Goal: Task Accomplishment & Management: Manage account settings

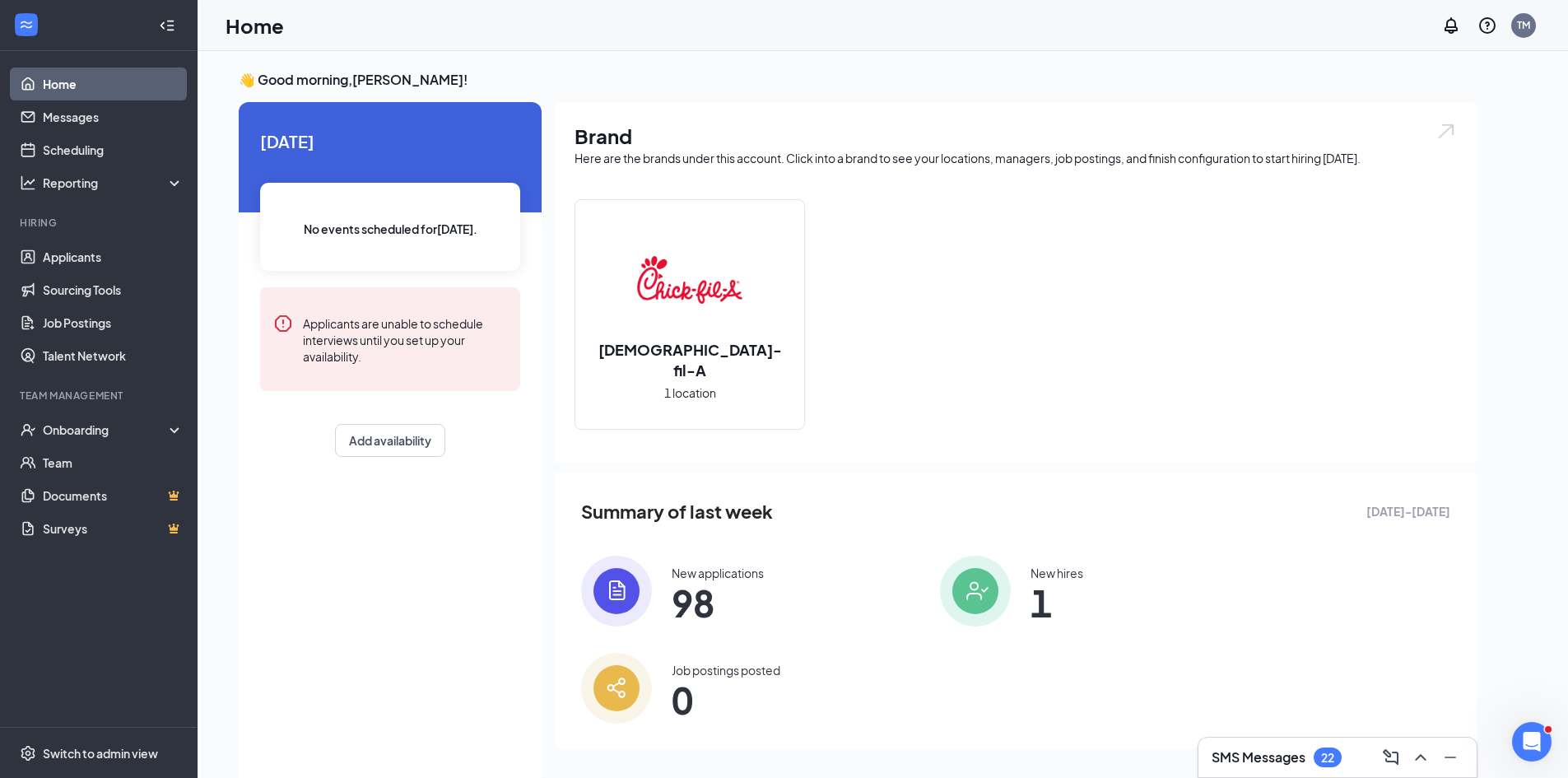
click at [1260, 732] on div "Brand Here are the brands under this account. Click into a brand to see your lo…" at bounding box center [1016, 437] width 922 height 672
click at [1263, 741] on div "SMS Messages 22" at bounding box center [1338, 756] width 278 height 39
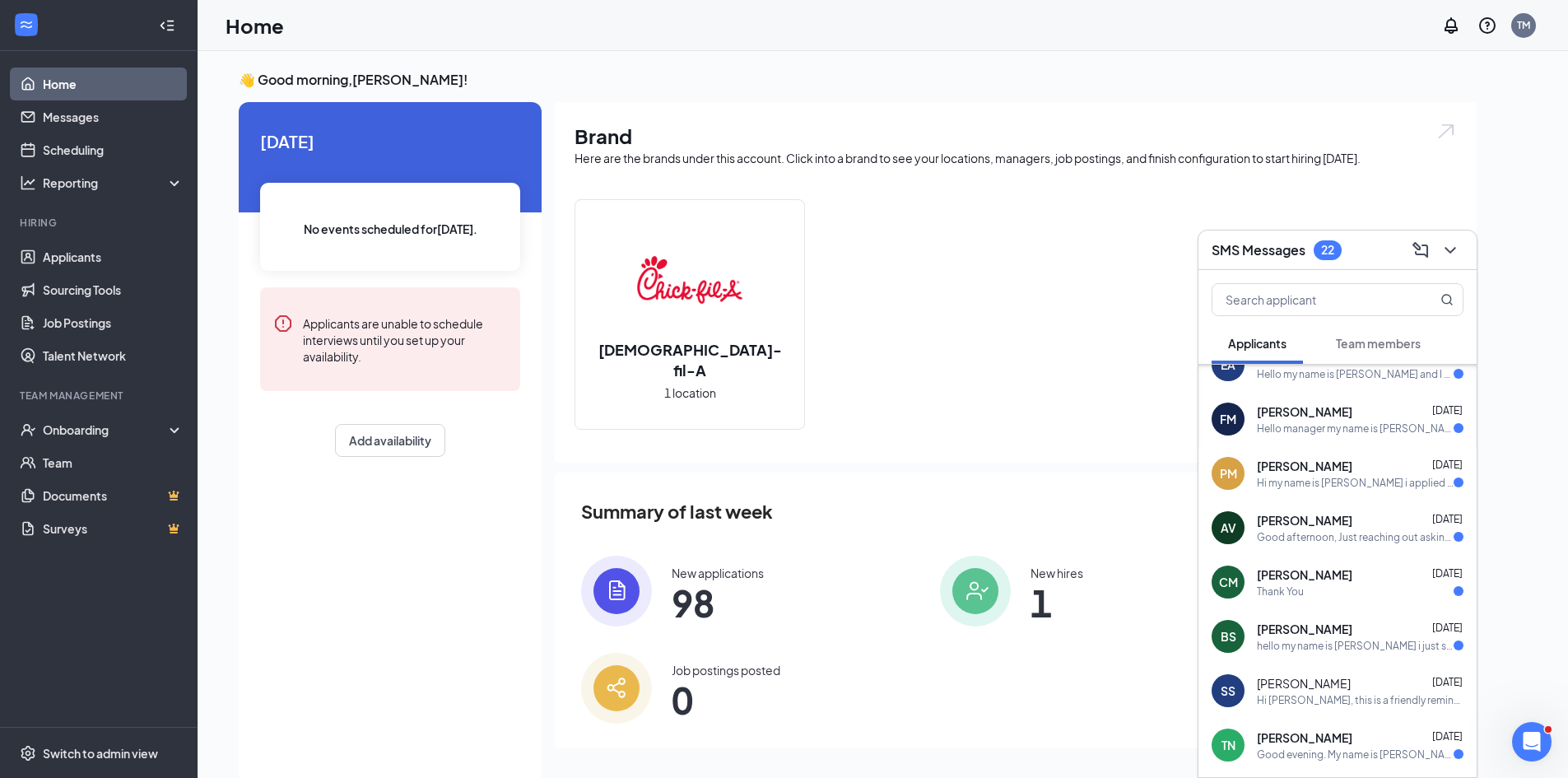
scroll to position [83, 0]
click at [1448, 249] on icon "ChevronDown" at bounding box center [1450, 250] width 10 height 7
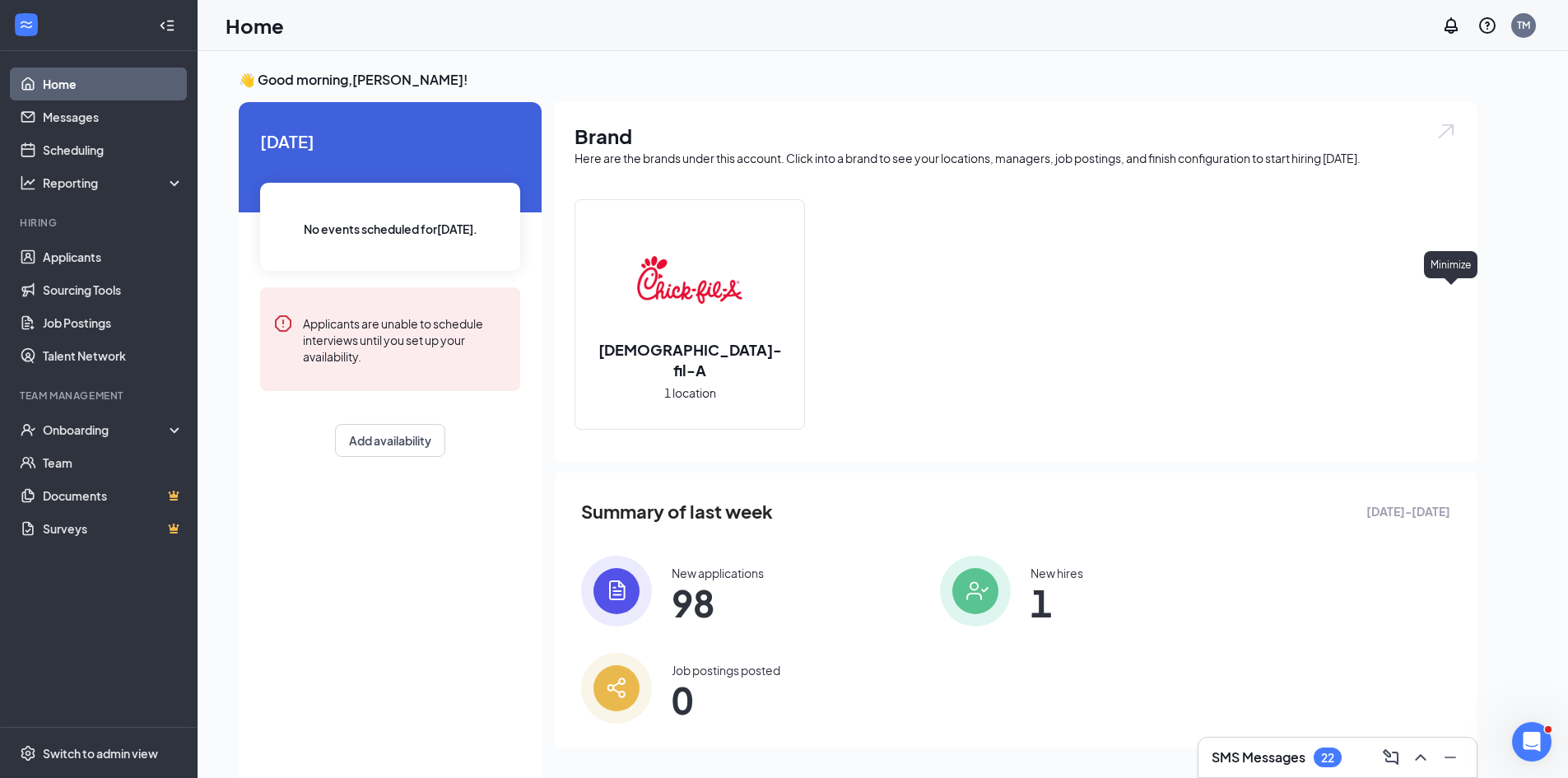
scroll to position [0, 0]
click at [1031, 600] on span "1" at bounding box center [1057, 602] width 53 height 30
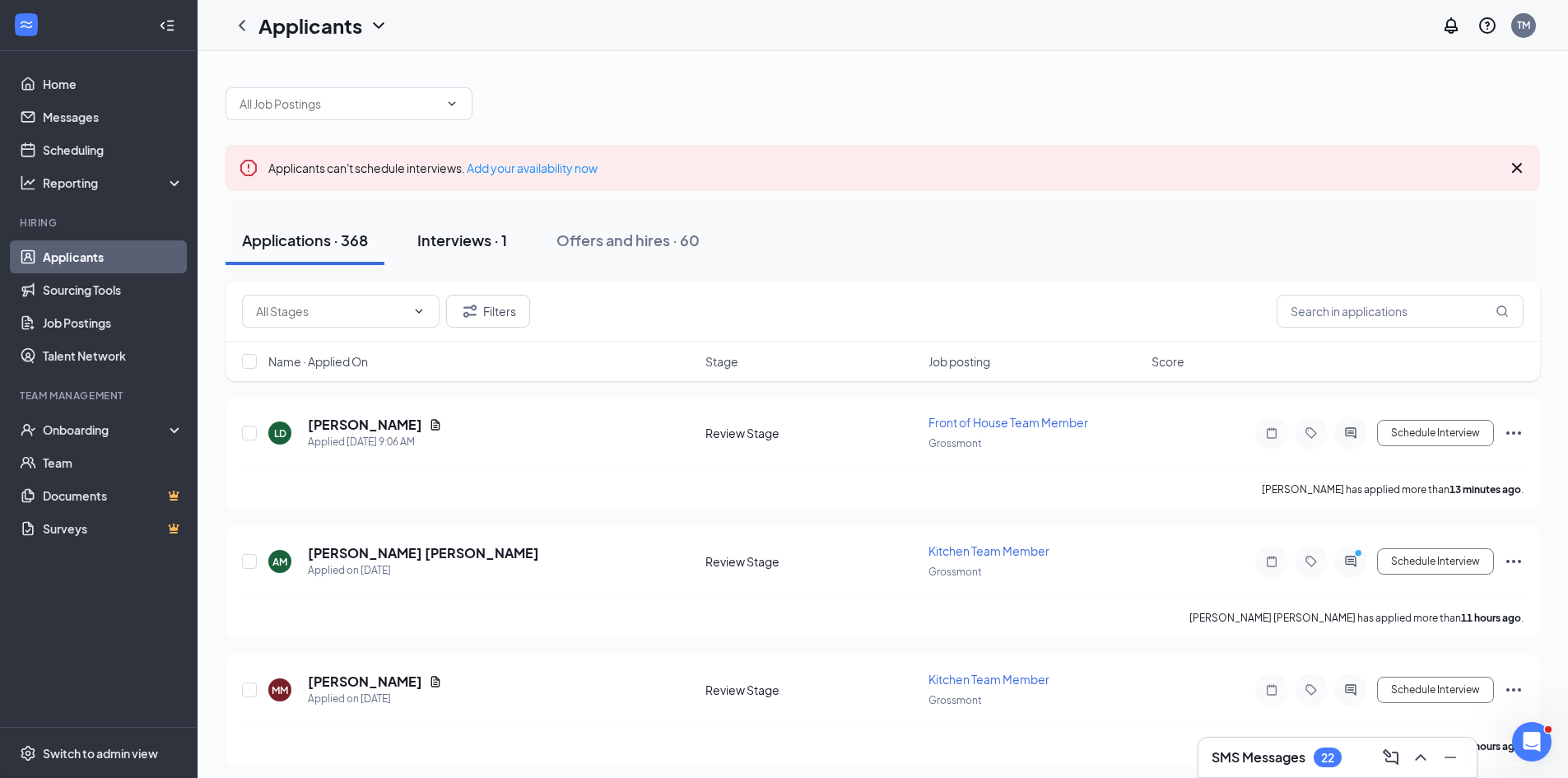
click at [482, 241] on div "Interviews · 1" at bounding box center [462, 240] width 90 height 21
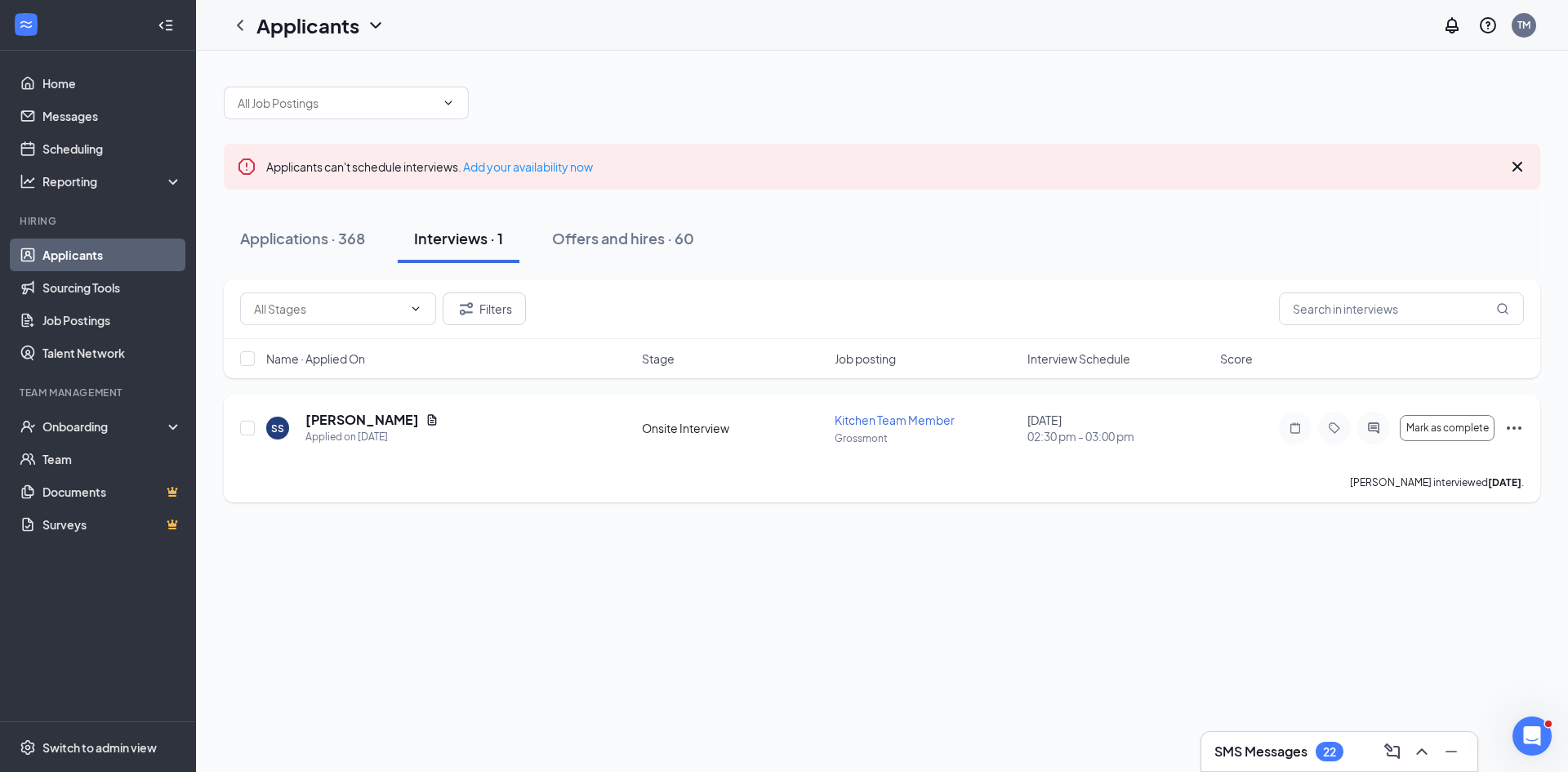
click at [1508, 423] on icon "Ellipses" at bounding box center [1514, 428] width 20 height 20
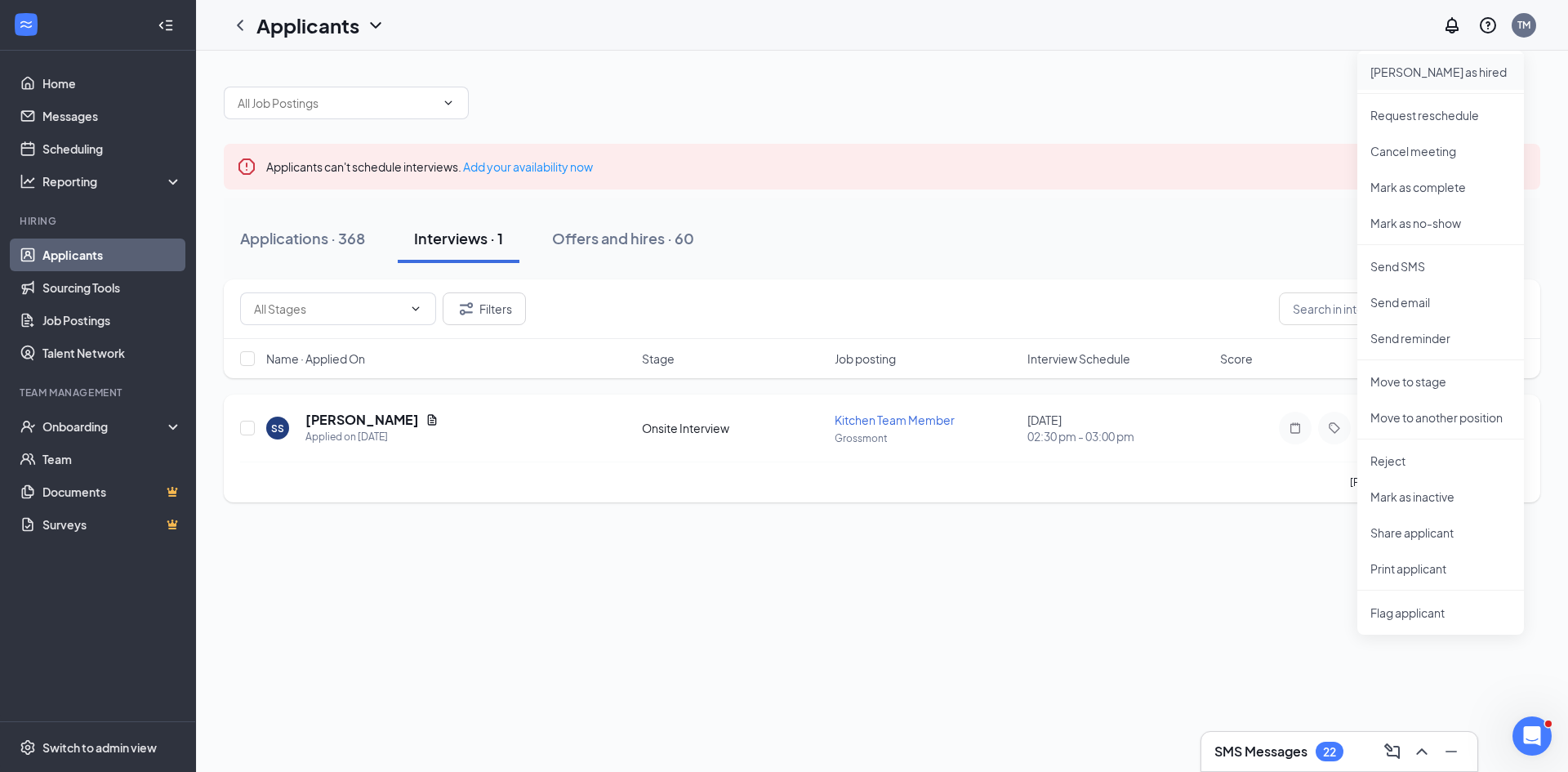
click at [1402, 71] on p "[PERSON_NAME] as hired" at bounding box center [1440, 72] width 141 height 16
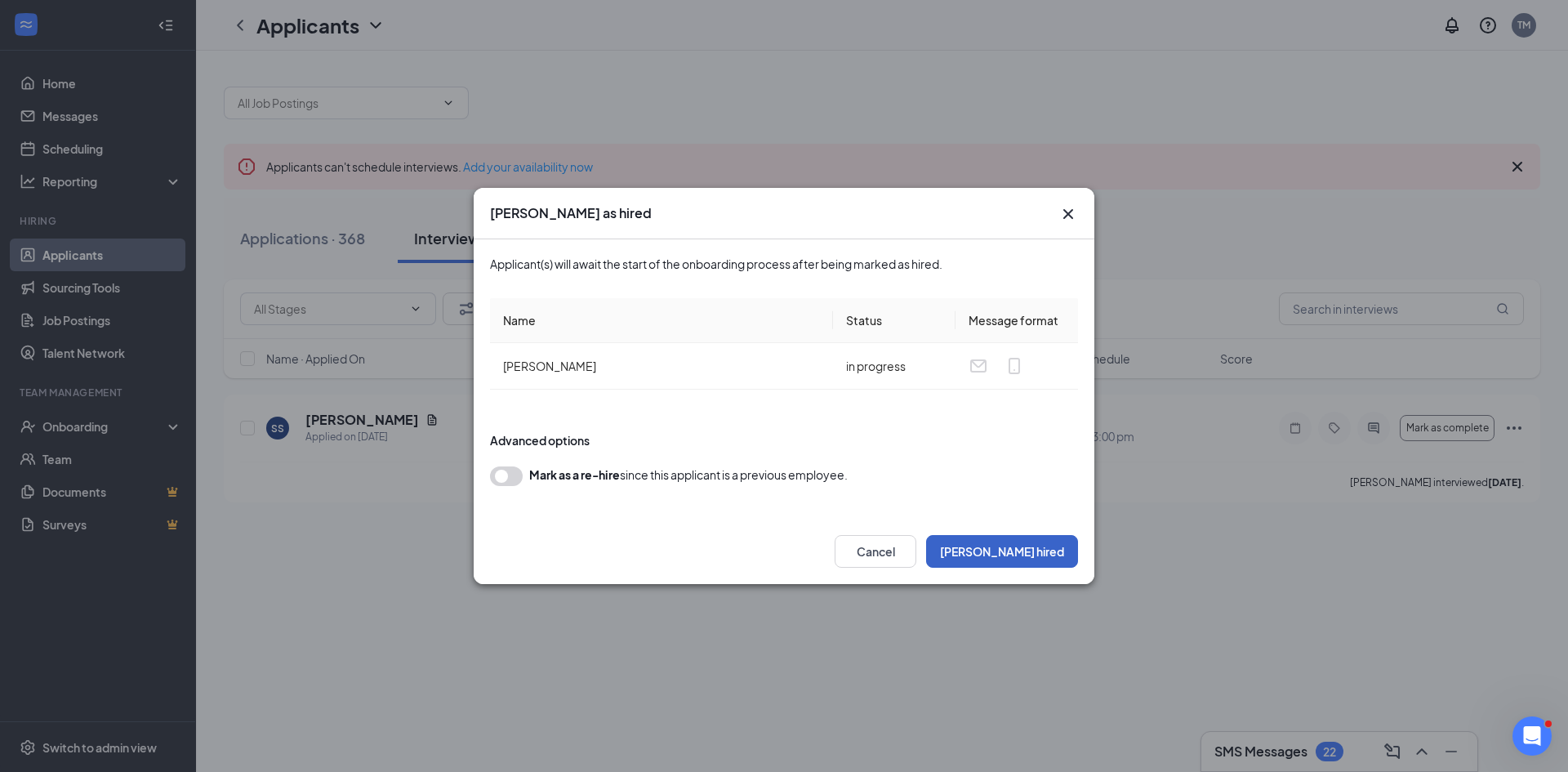
click at [1034, 550] on button "[PERSON_NAME] hired" at bounding box center [1002, 551] width 152 height 33
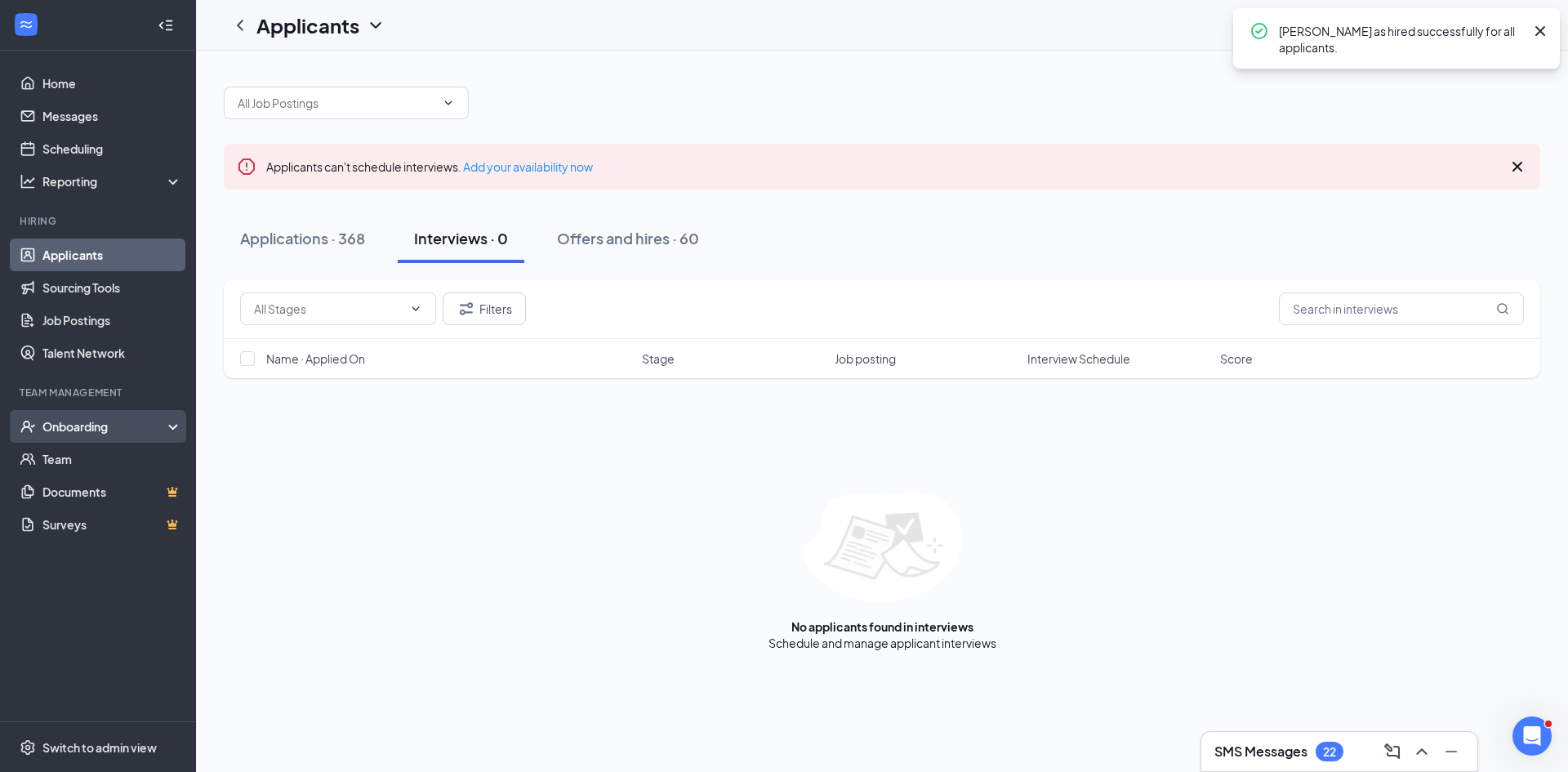
click at [65, 422] on div "Onboarding" at bounding box center [105, 426] width 126 height 16
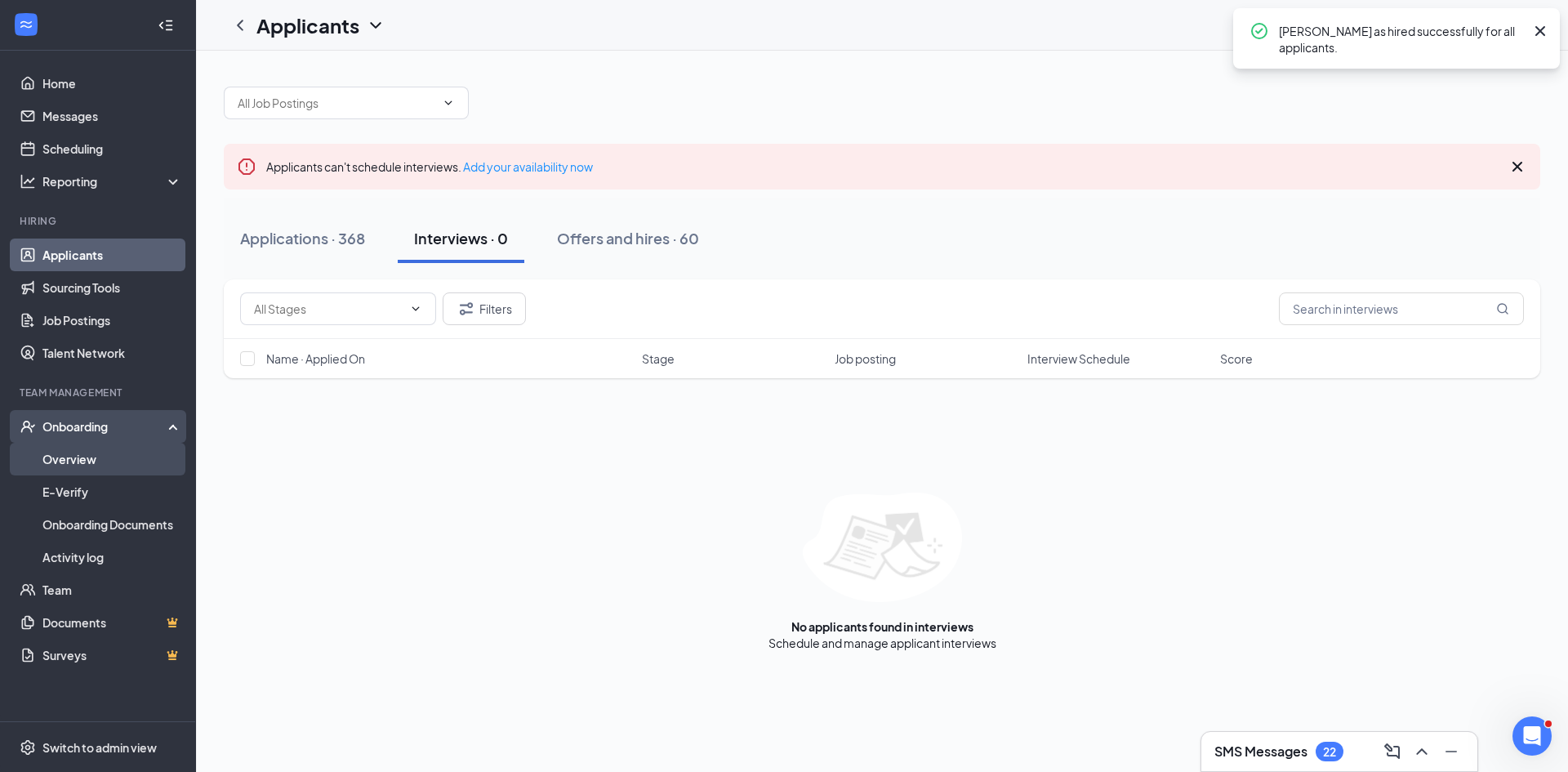
click at [74, 455] on link "Overview" at bounding box center [112, 459] width 140 height 33
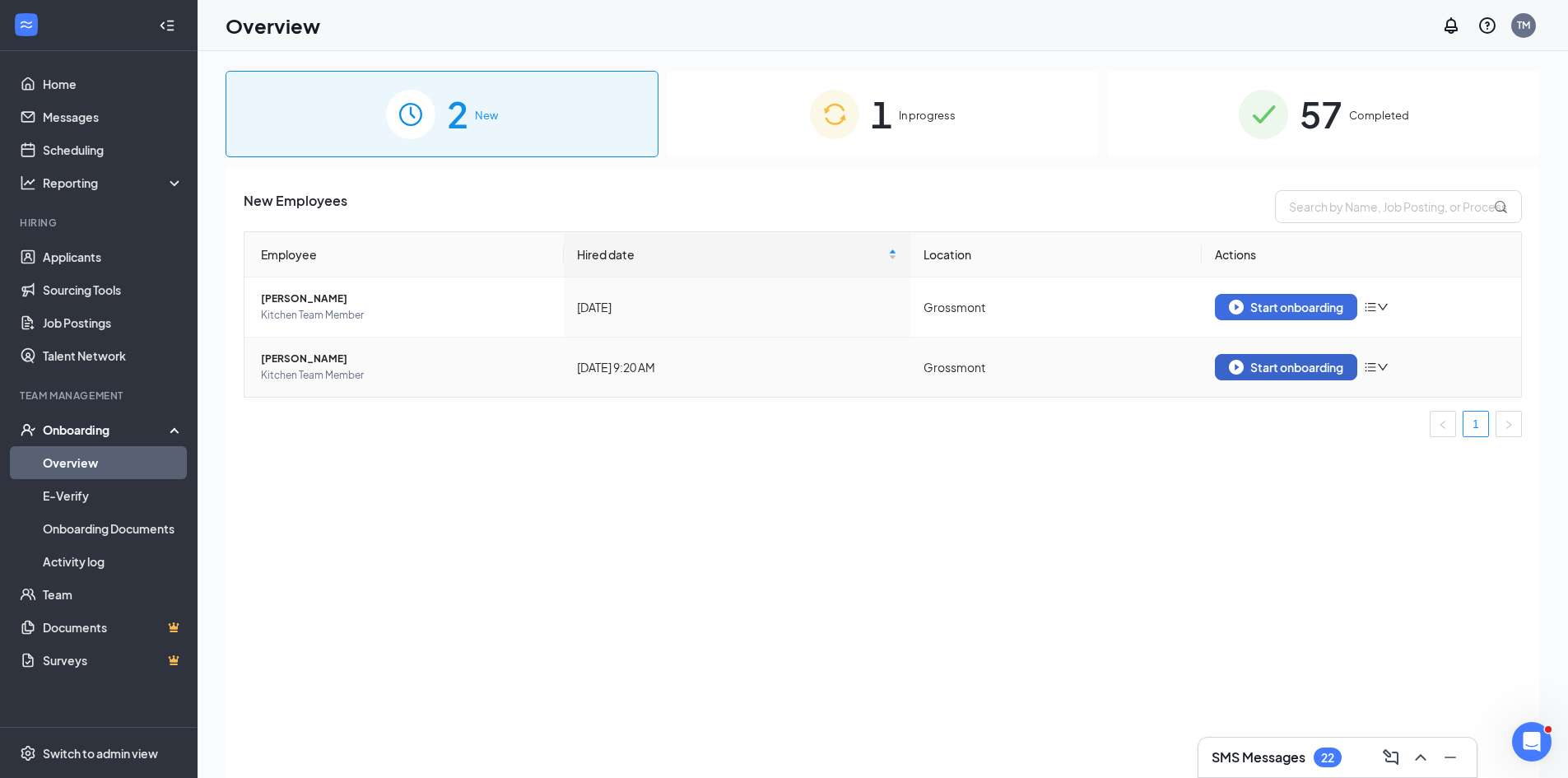
click at [1307, 372] on div "Start onboarding" at bounding box center [1286, 367] width 115 height 15
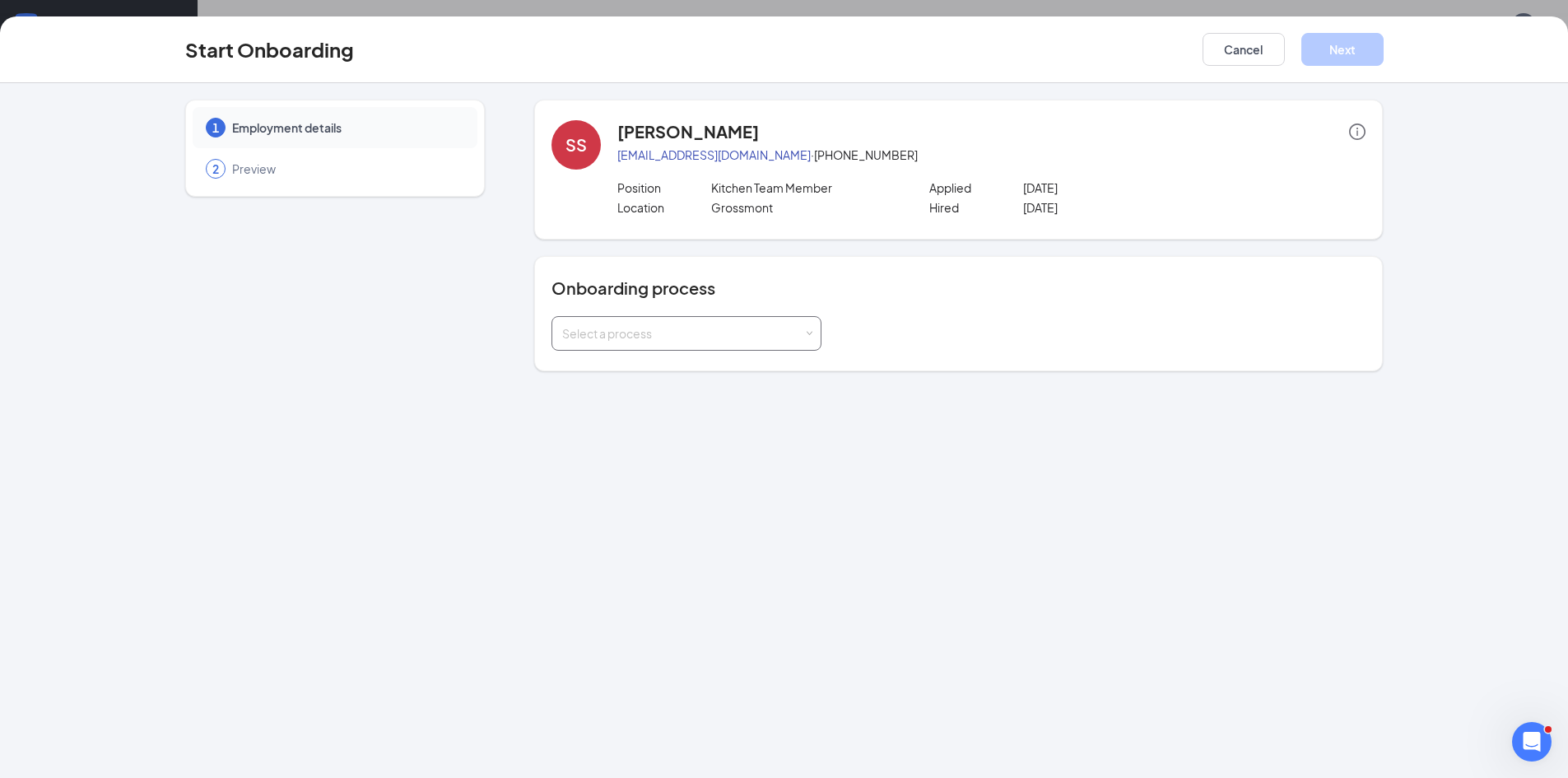
click at [792, 332] on div "Select a process" at bounding box center [683, 333] width 241 height 17
click at [737, 370] on li "General New Hire Onboarding" at bounding box center [686, 369] width 270 height 30
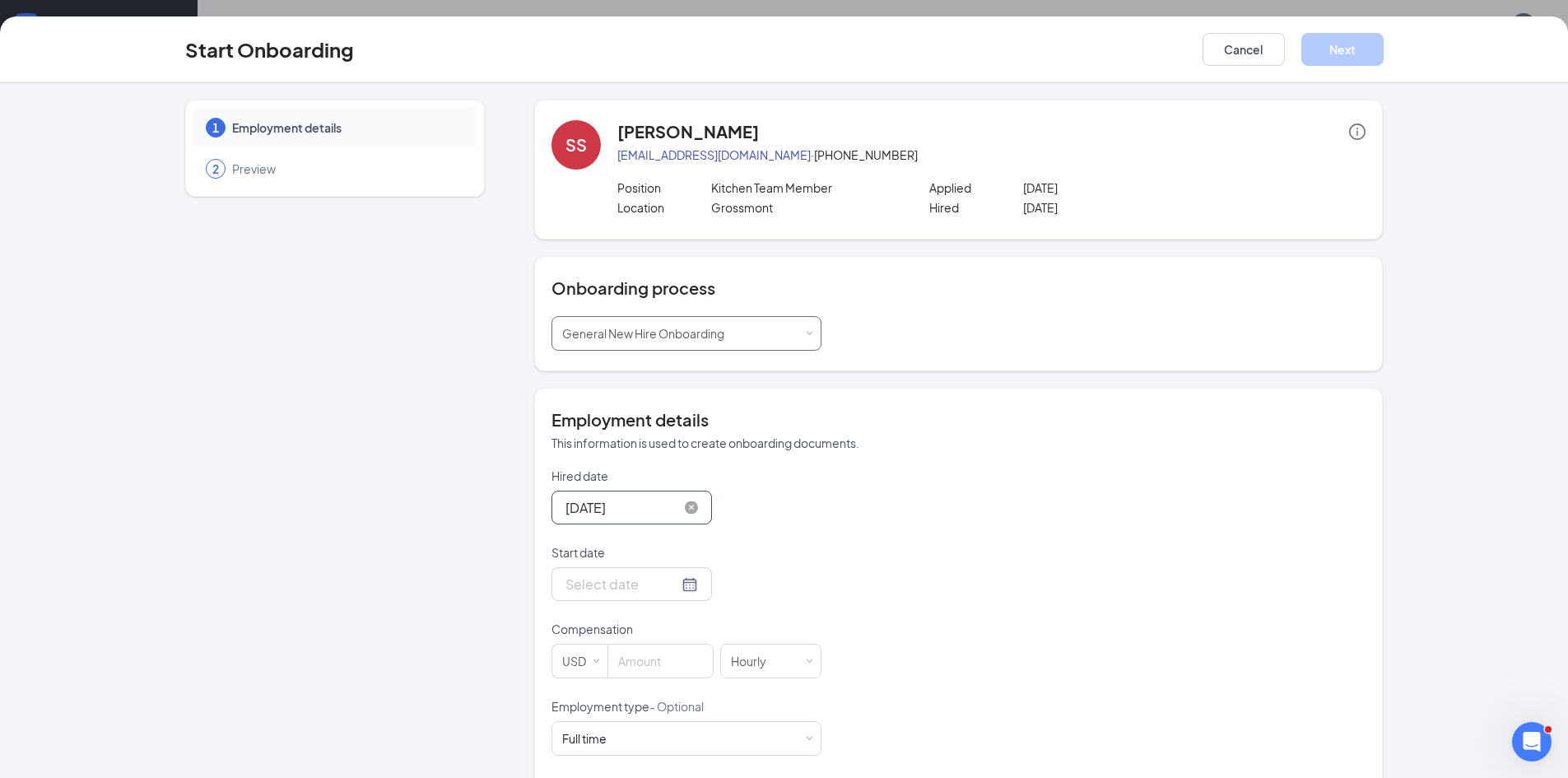
scroll to position [164, 0]
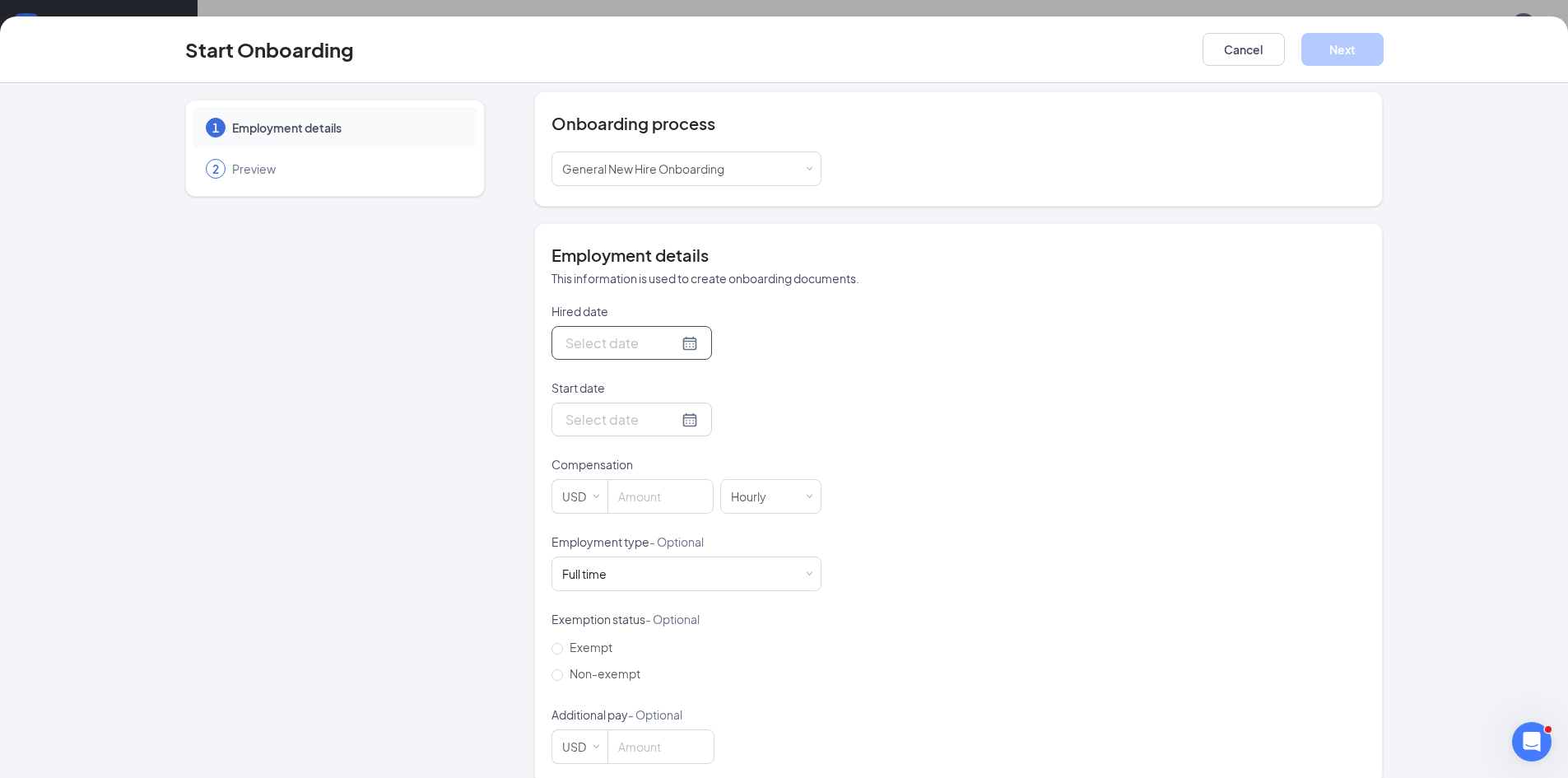
click at [672, 342] on div at bounding box center [631, 342] width 132 height 21
type input "[DATE]"
click at [600, 489] on div "15" at bounding box center [605, 489] width 20 height 20
click at [671, 418] on div at bounding box center [631, 420] width 132 height 21
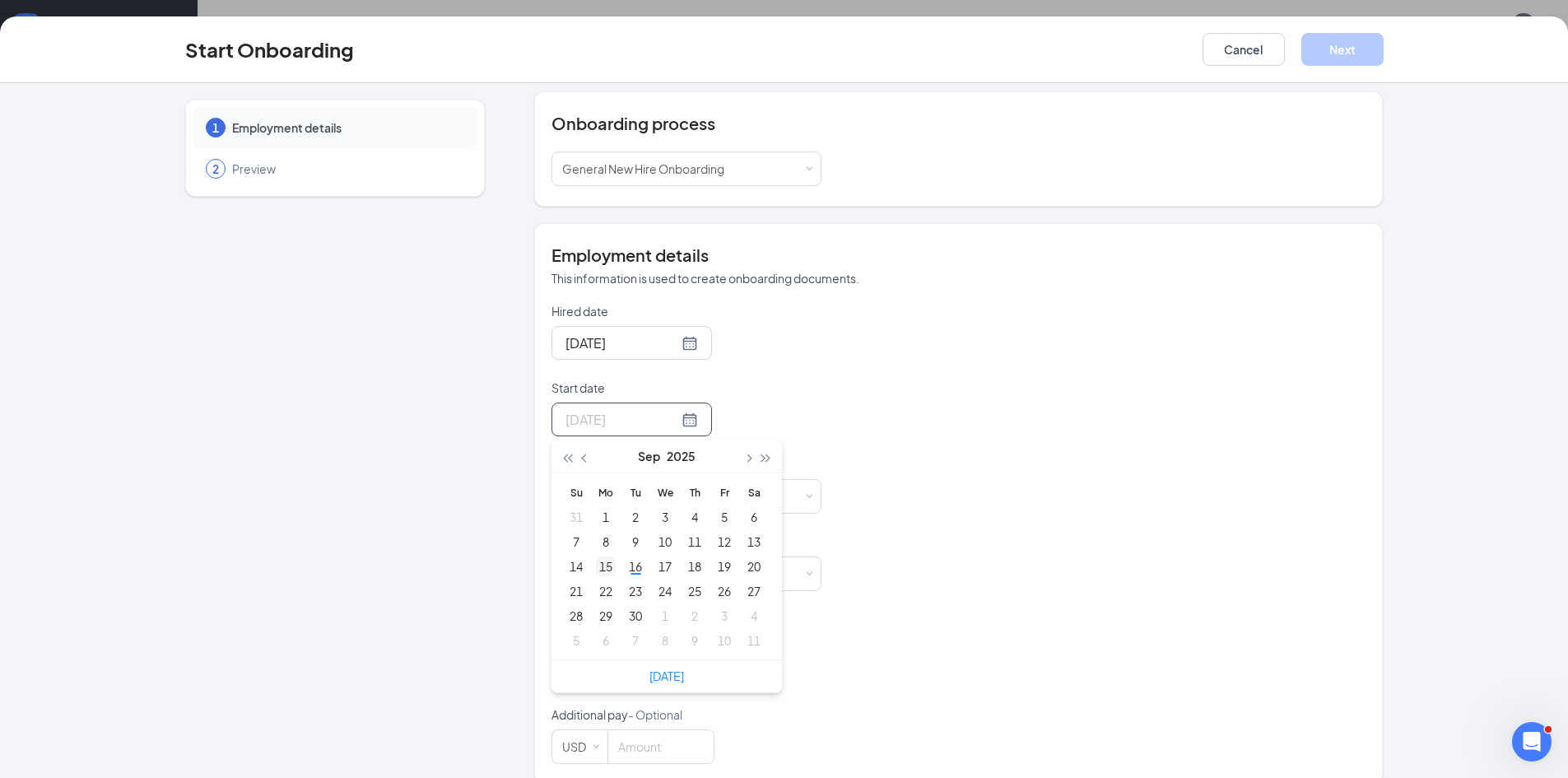
type input "[DATE]"
click at [596, 565] on div "15" at bounding box center [605, 566] width 20 height 20
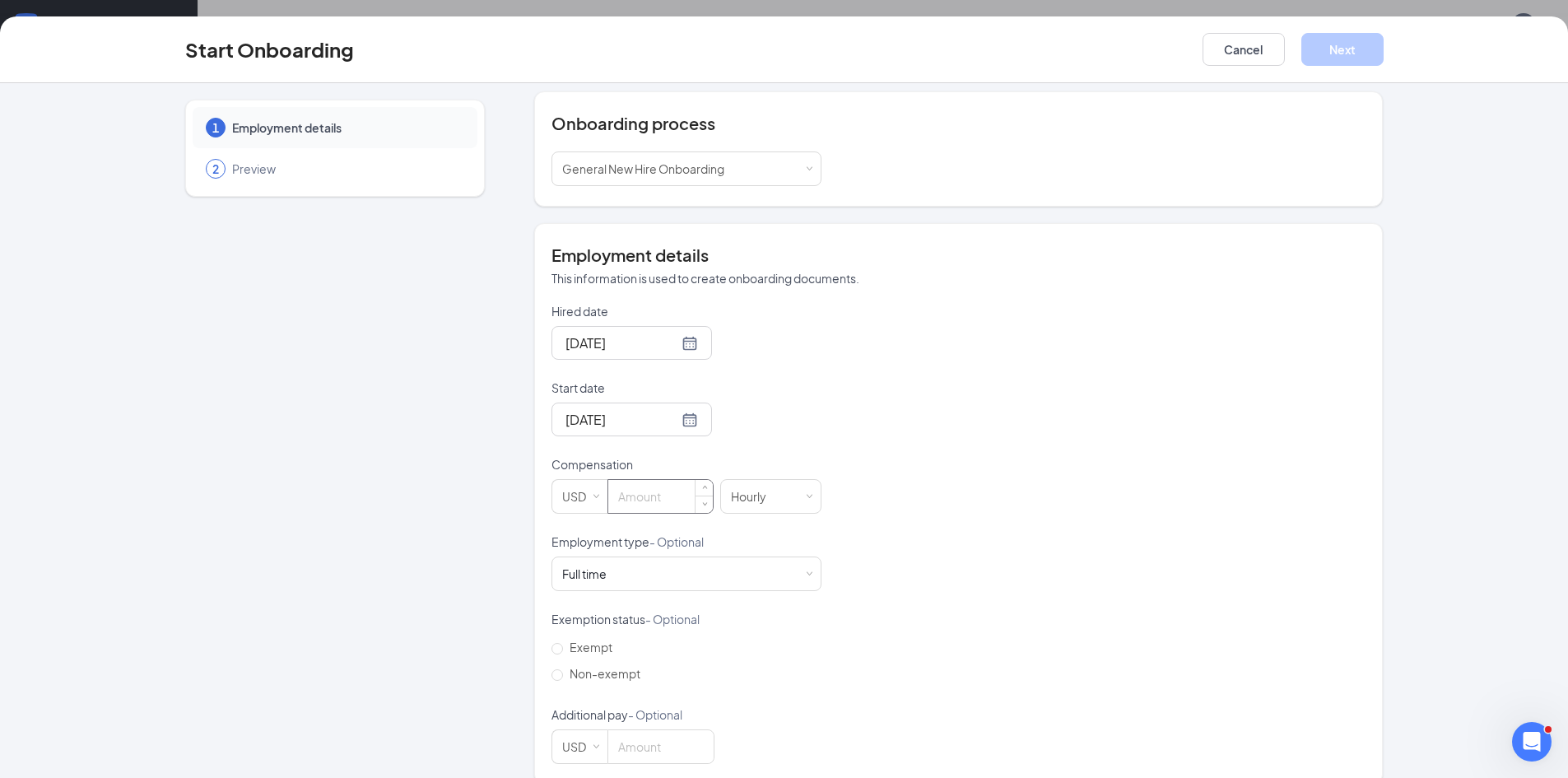
click at [652, 507] on input at bounding box center [661, 496] width 104 height 33
type input "20"
click at [798, 572] on div "Full time Works 30+ hours per week and is reasonably expected to work" at bounding box center [687, 574] width 249 height 33
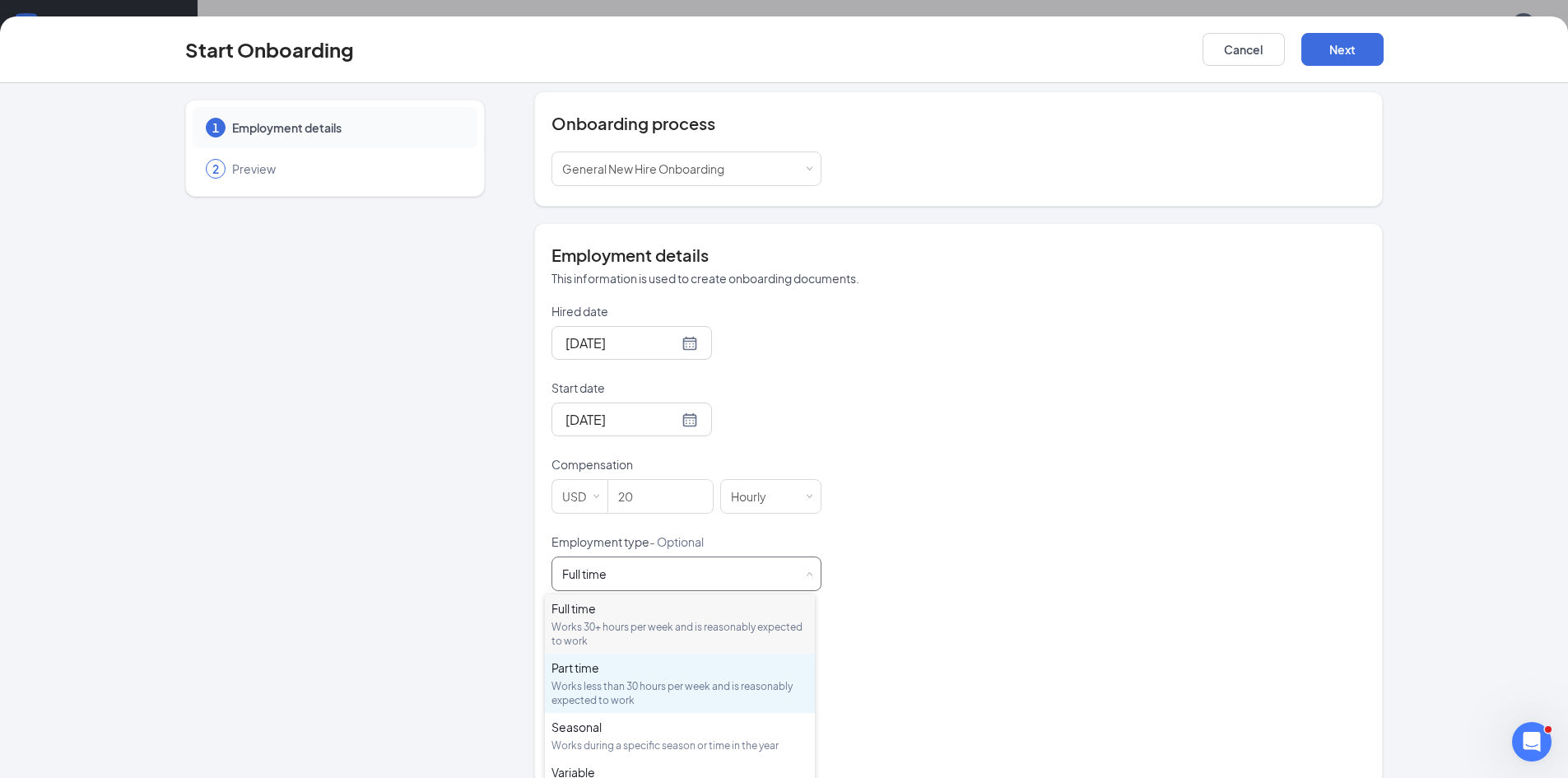
click at [600, 671] on div "Part time" at bounding box center [679, 667] width 257 height 17
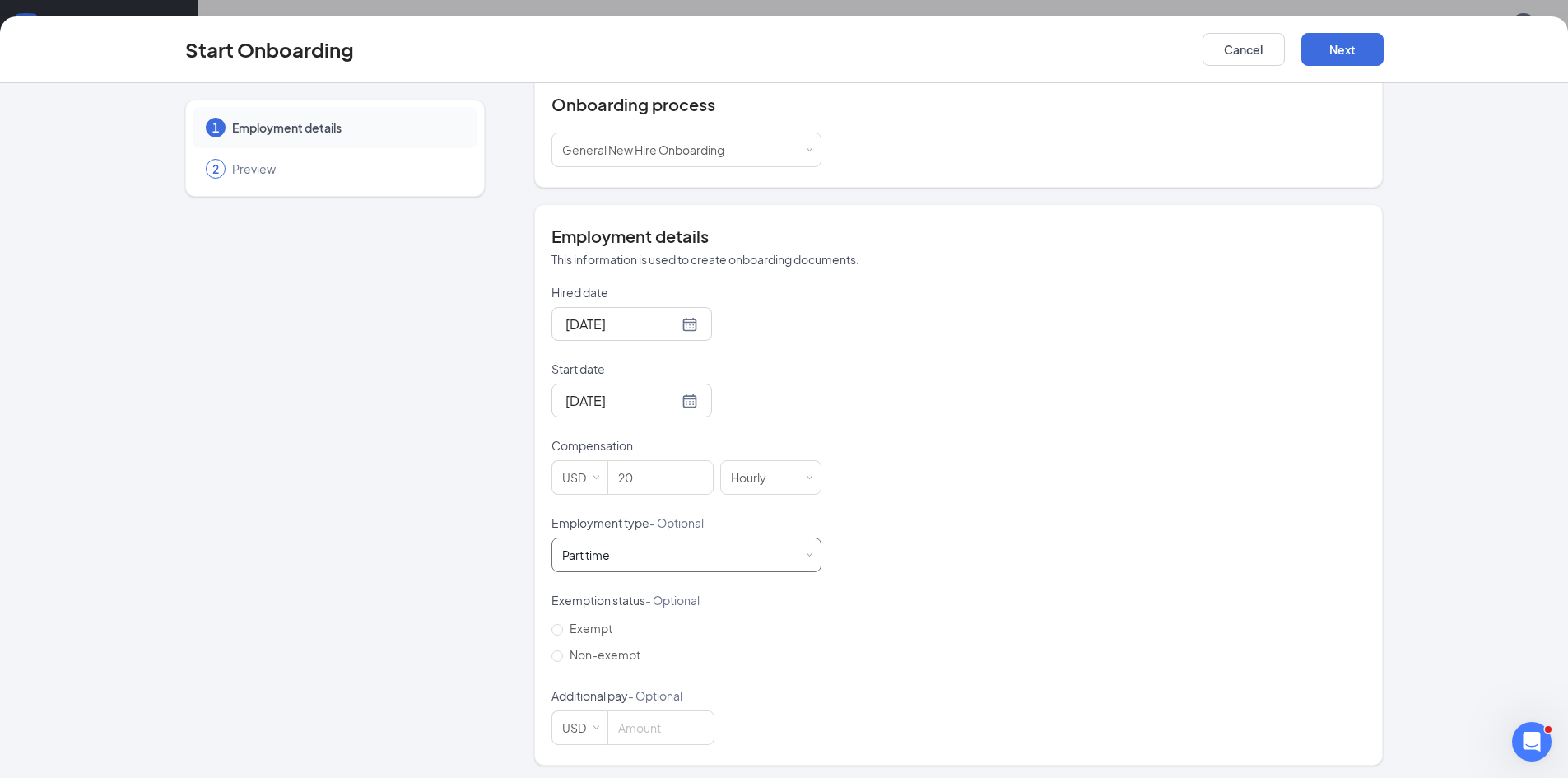
scroll to position [188, 0]
click at [551, 649] on input "Non-exempt" at bounding box center [557, 651] width 11 height 11
radio input "true"
click at [1354, 50] on button "Next" at bounding box center [1343, 50] width 83 height 33
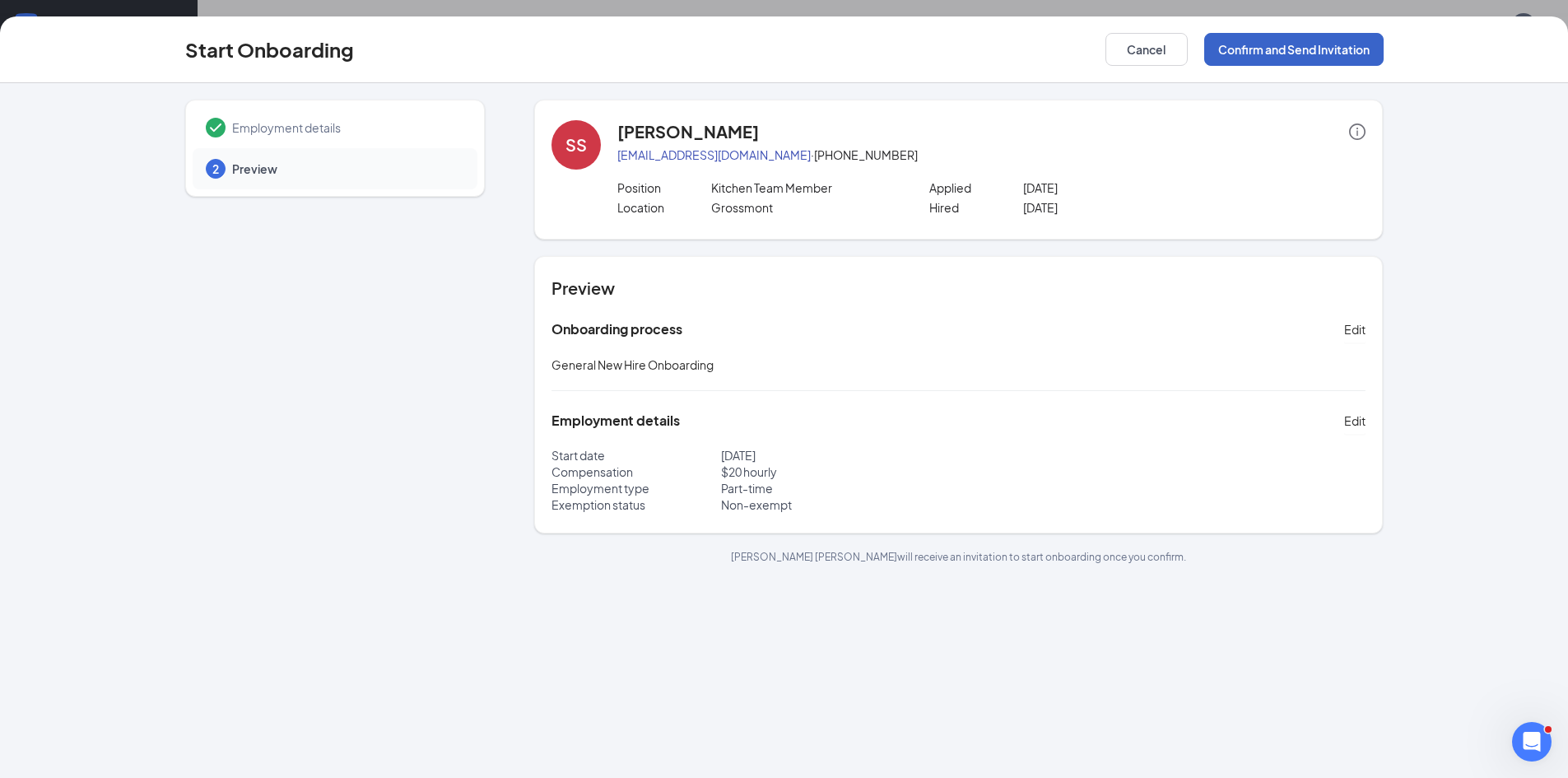
click at [1308, 47] on button "Confirm and Send Invitation" at bounding box center [1294, 50] width 179 height 33
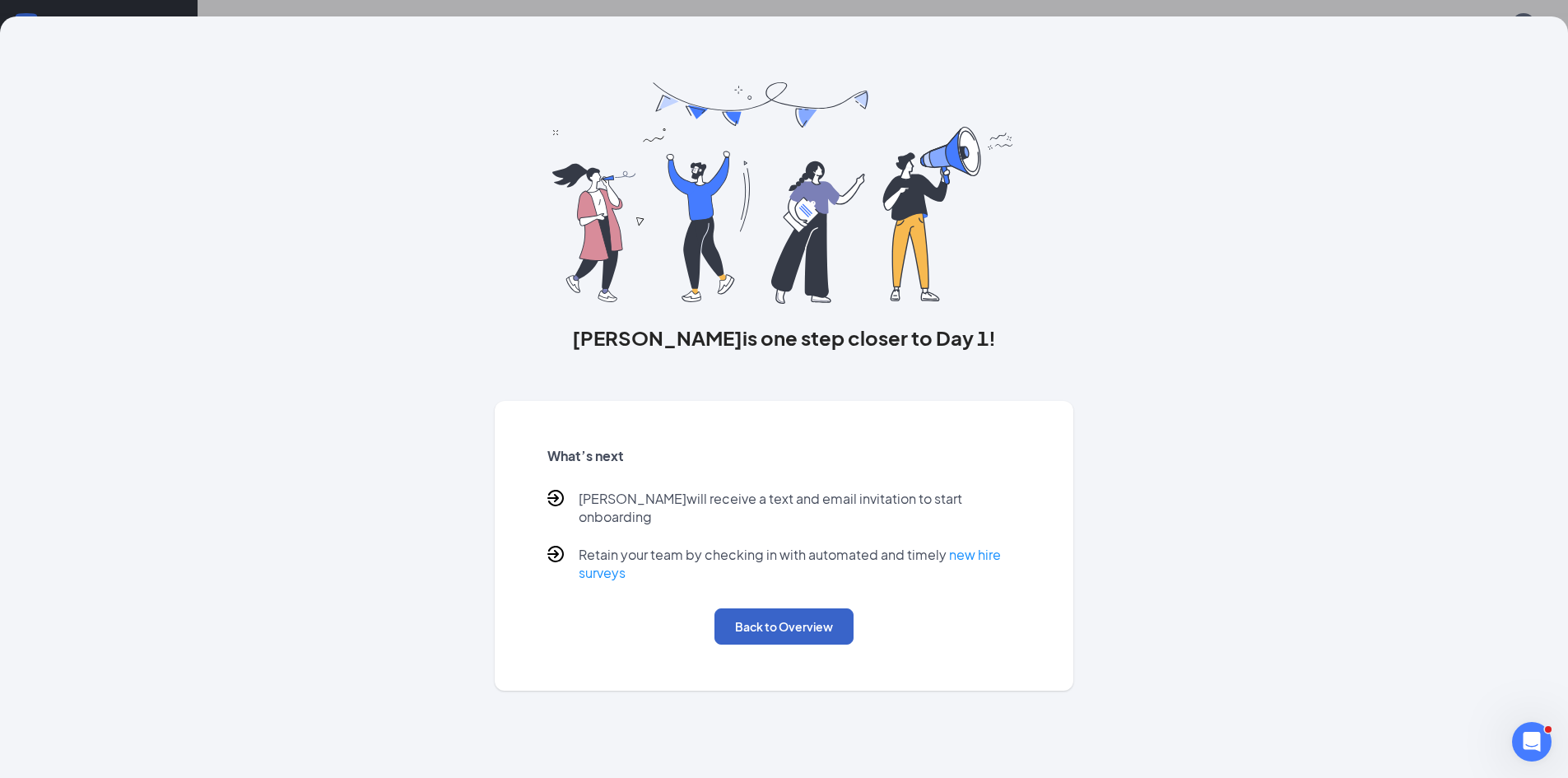
click at [782, 615] on button "Back to Overview" at bounding box center [784, 627] width 139 height 37
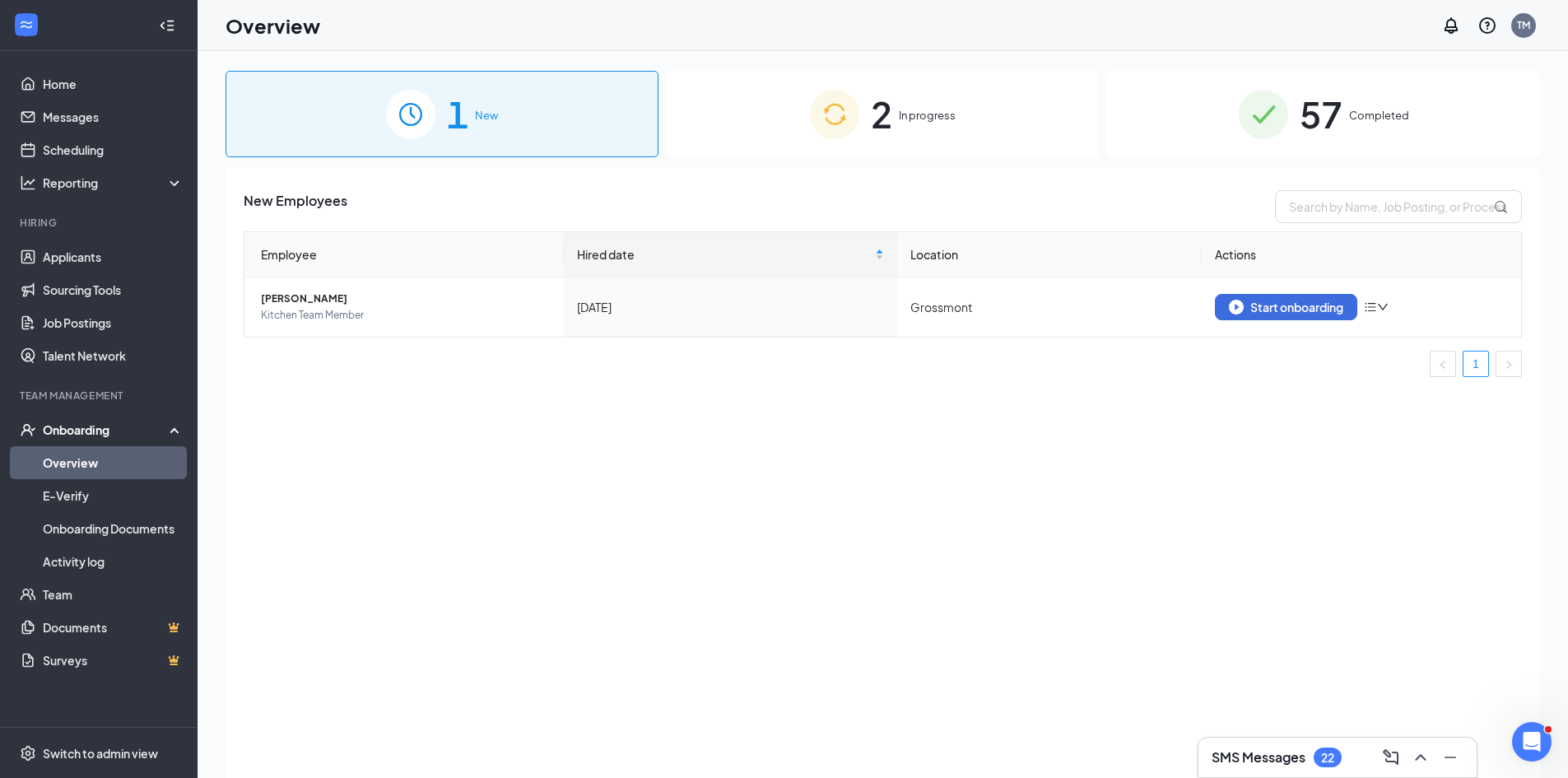
click at [1299, 746] on div "SMS Messages 22" at bounding box center [1338, 757] width 252 height 26
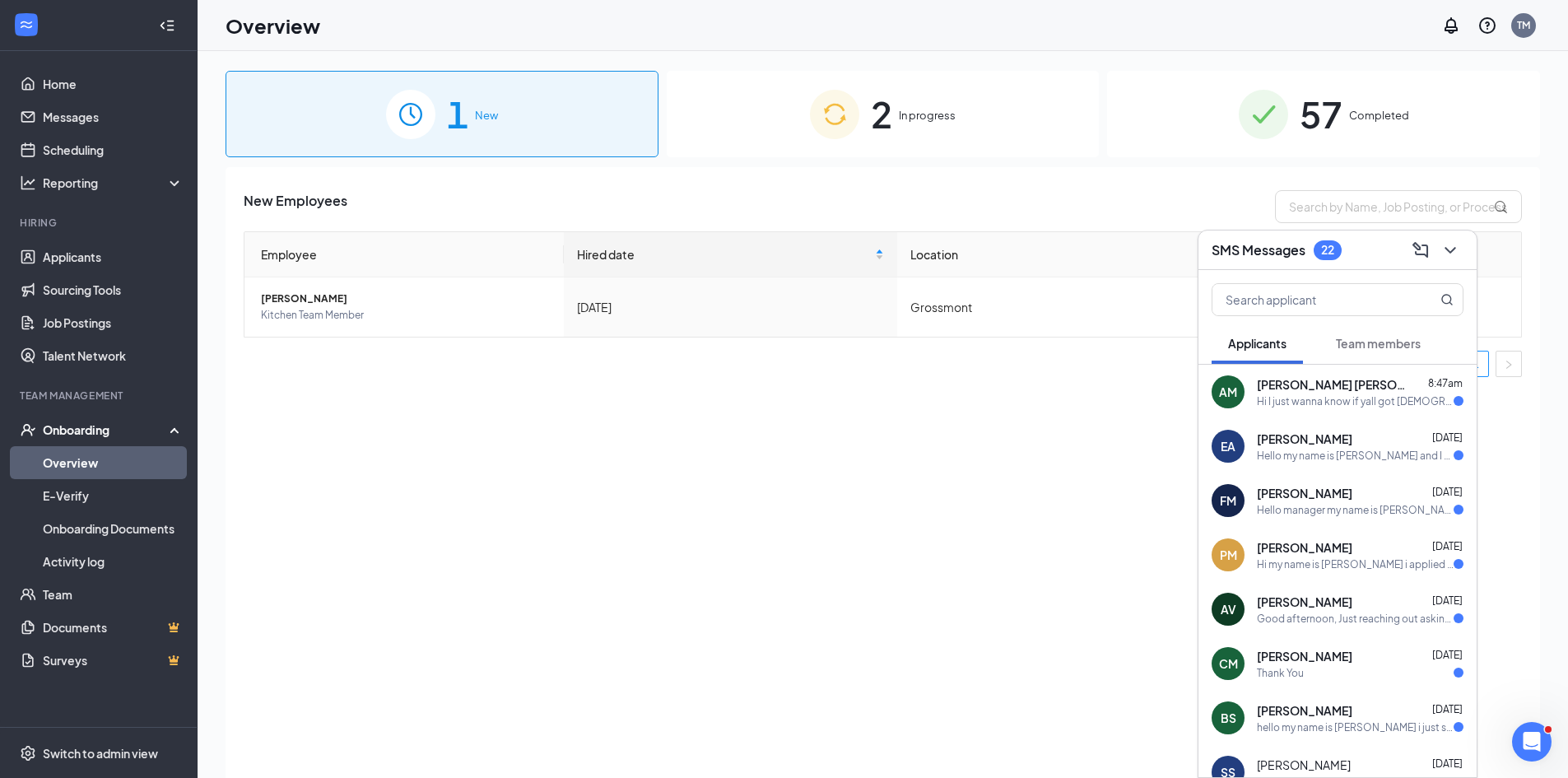
click at [1392, 342] on span "Team members" at bounding box center [1379, 342] width 85 height 15
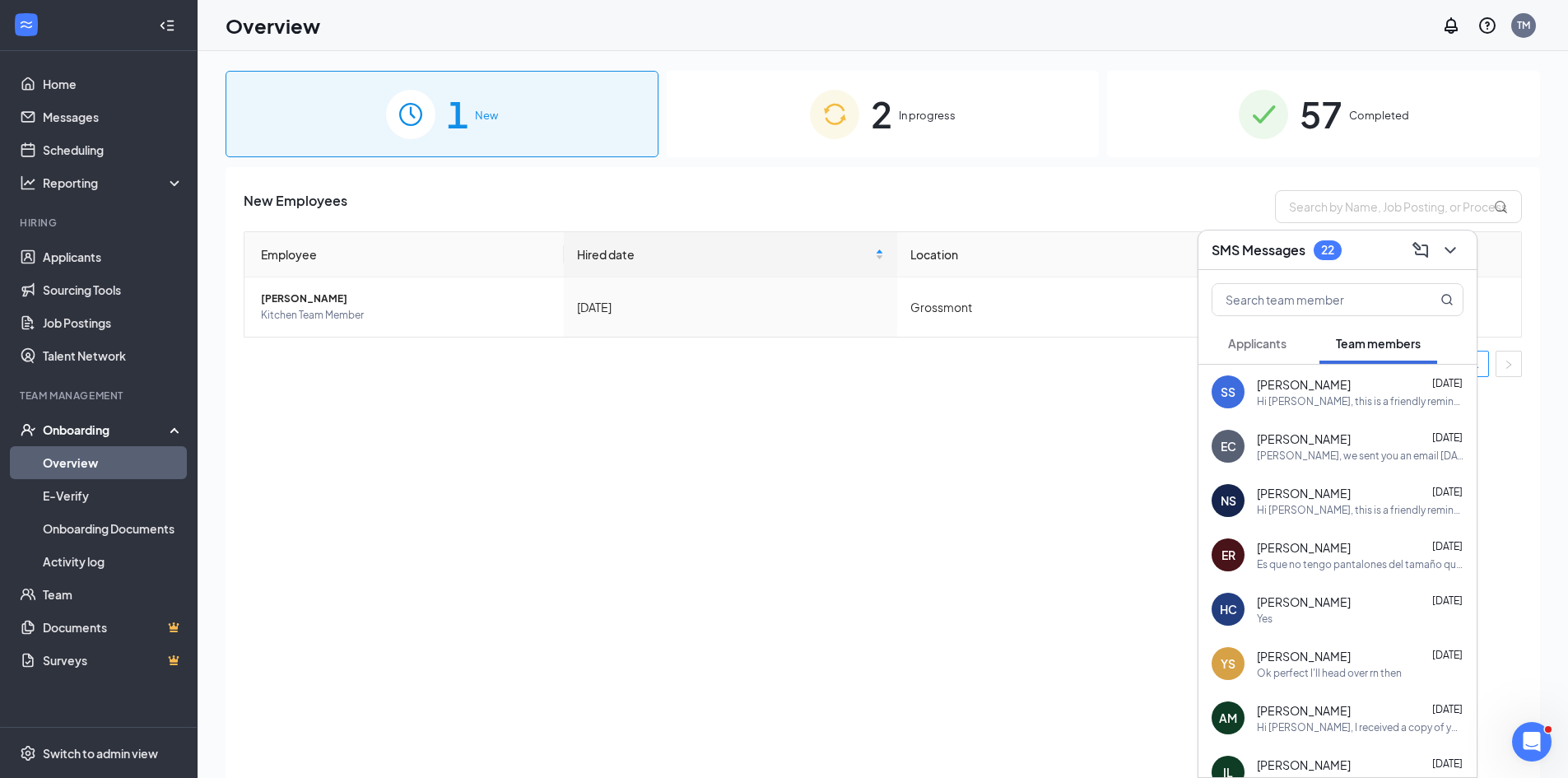
click at [1251, 342] on span "Applicants" at bounding box center [1257, 342] width 58 height 15
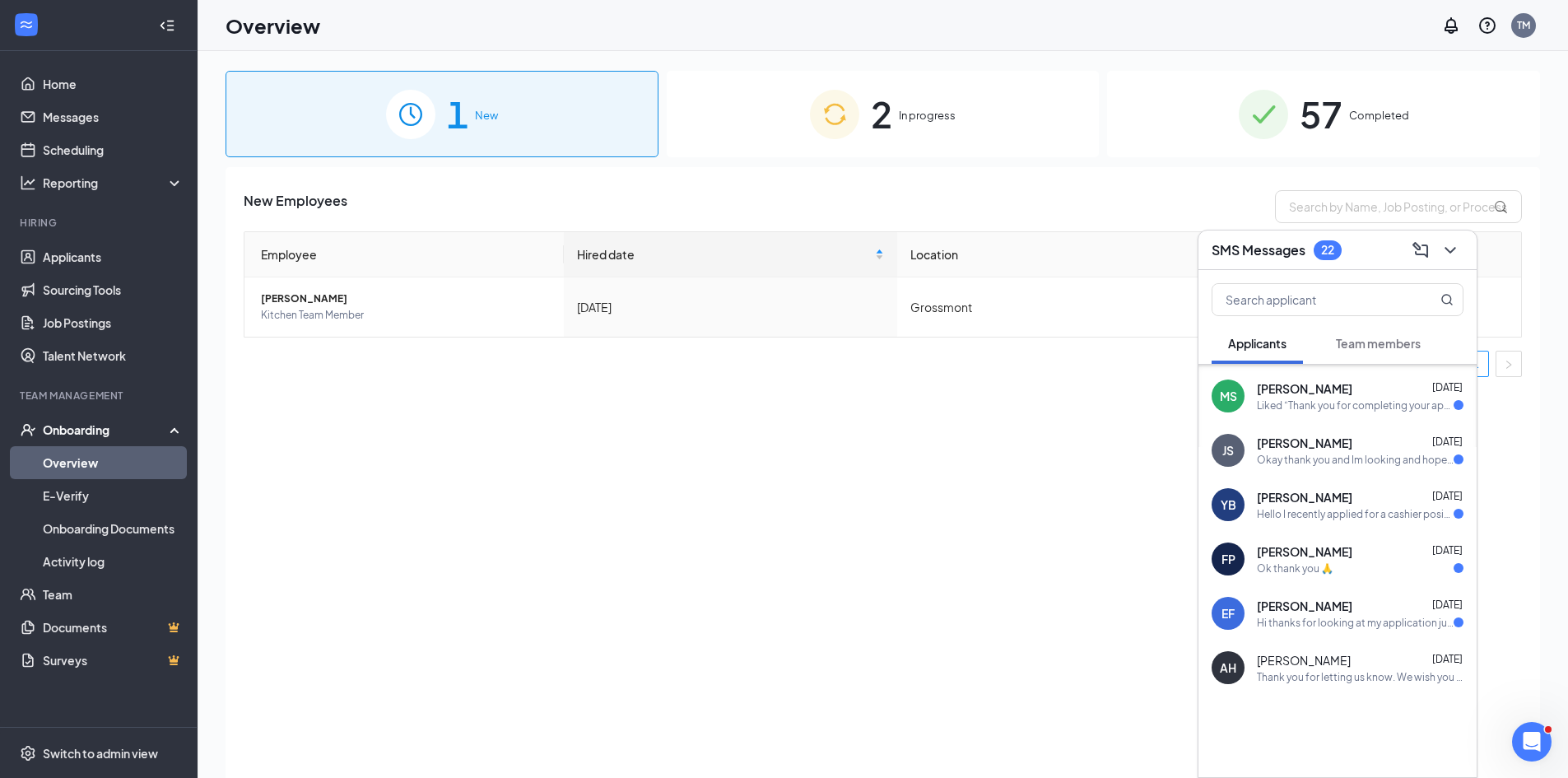
scroll to position [74, 0]
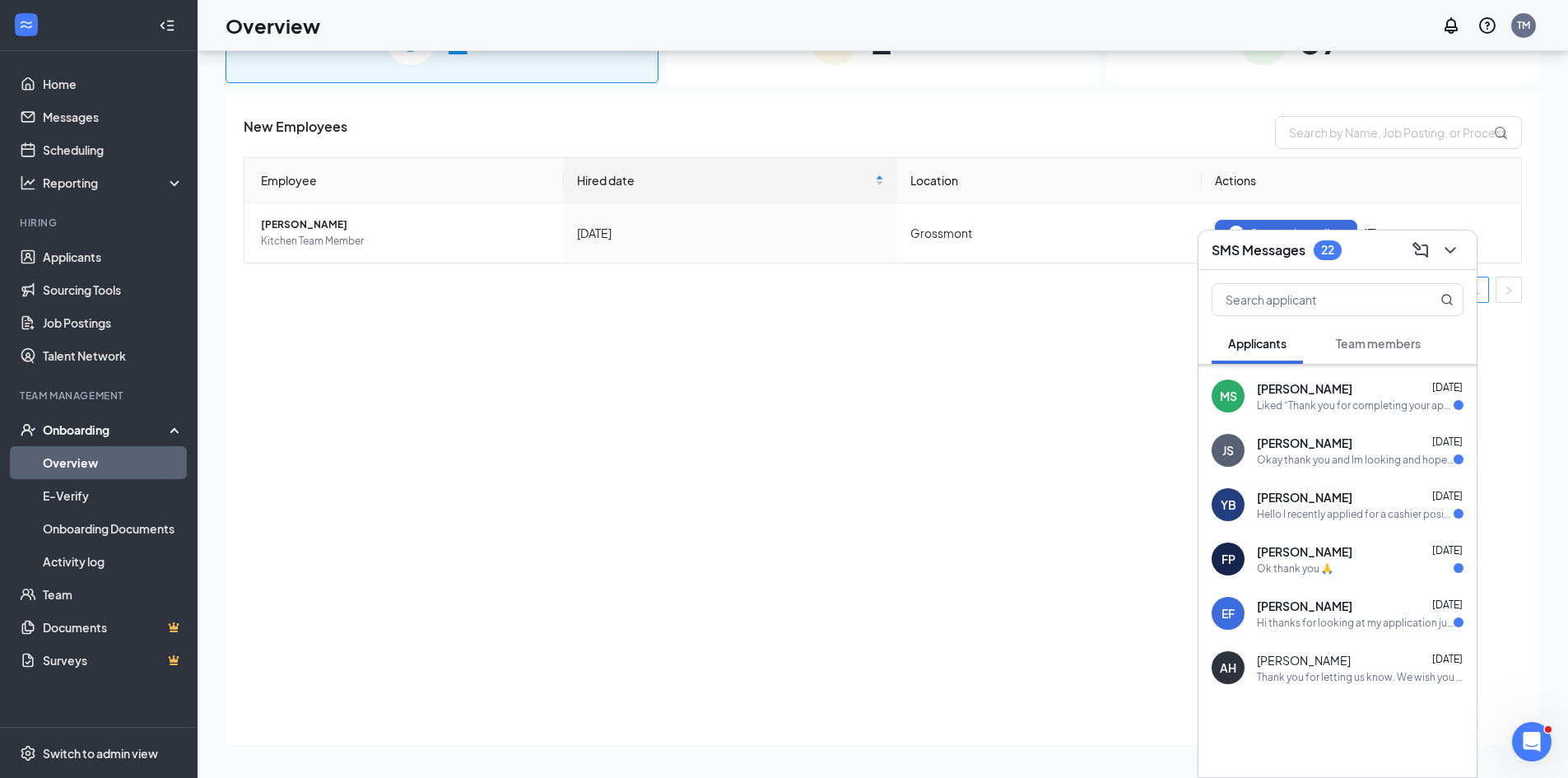
click at [1352, 611] on span "[PERSON_NAME]" at bounding box center [1305, 605] width 96 height 17
click at [1347, 571] on div "Ok thank you 🙏" at bounding box center [1361, 569] width 207 height 14
click at [1335, 515] on div "Hello I recently applied for a cashier position at [DEMOGRAPHIC_DATA]-Fil-A on …" at bounding box center [1356, 514] width 197 height 14
click at [1314, 445] on span "[PERSON_NAME]" at bounding box center [1305, 442] width 96 height 17
click at [1295, 390] on span "[PERSON_NAME]" at bounding box center [1305, 388] width 96 height 17
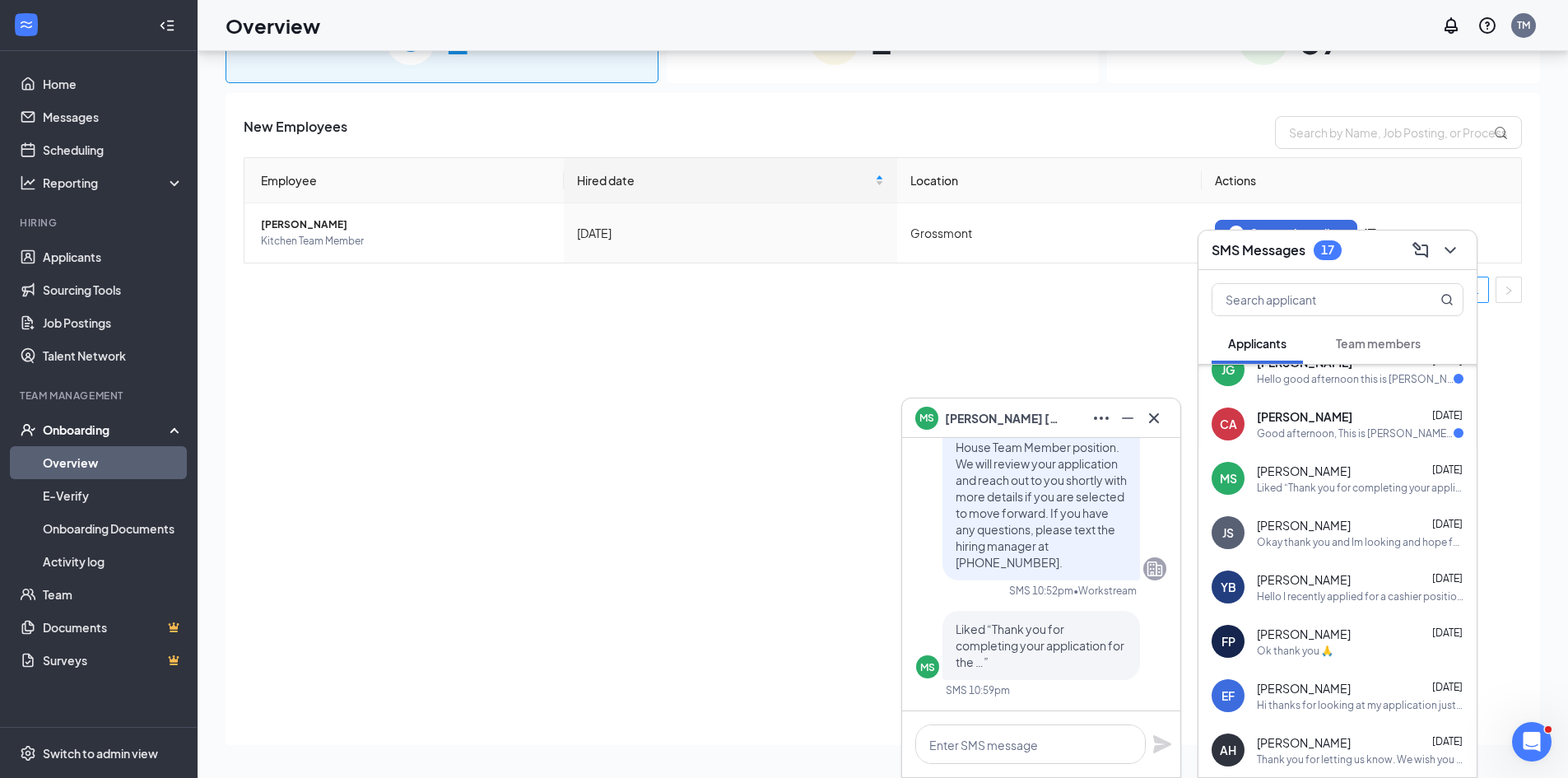
scroll to position [727, 0]
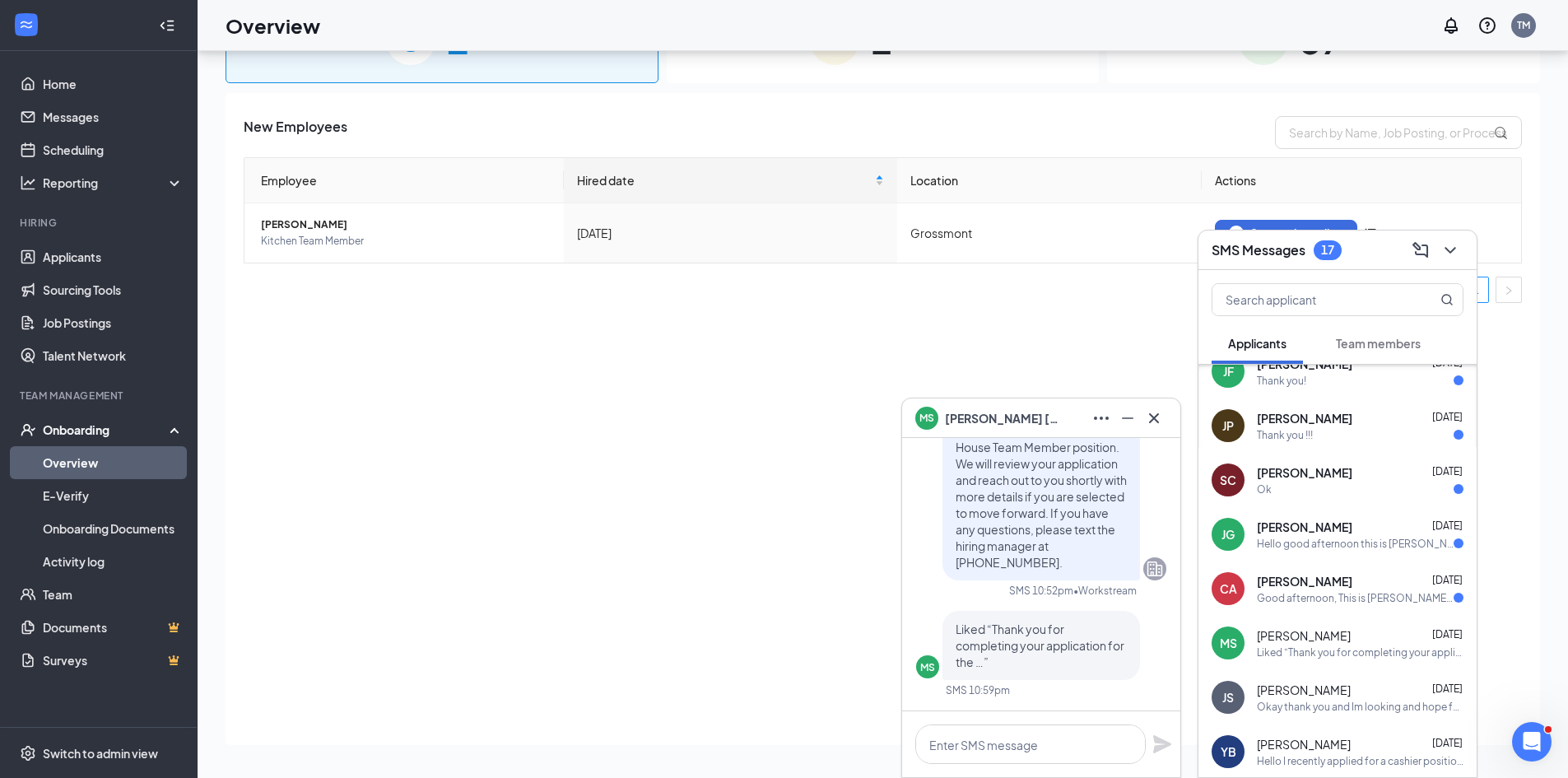
click at [1337, 588] on div "[PERSON_NAME] [DATE]" at bounding box center [1361, 581] width 207 height 17
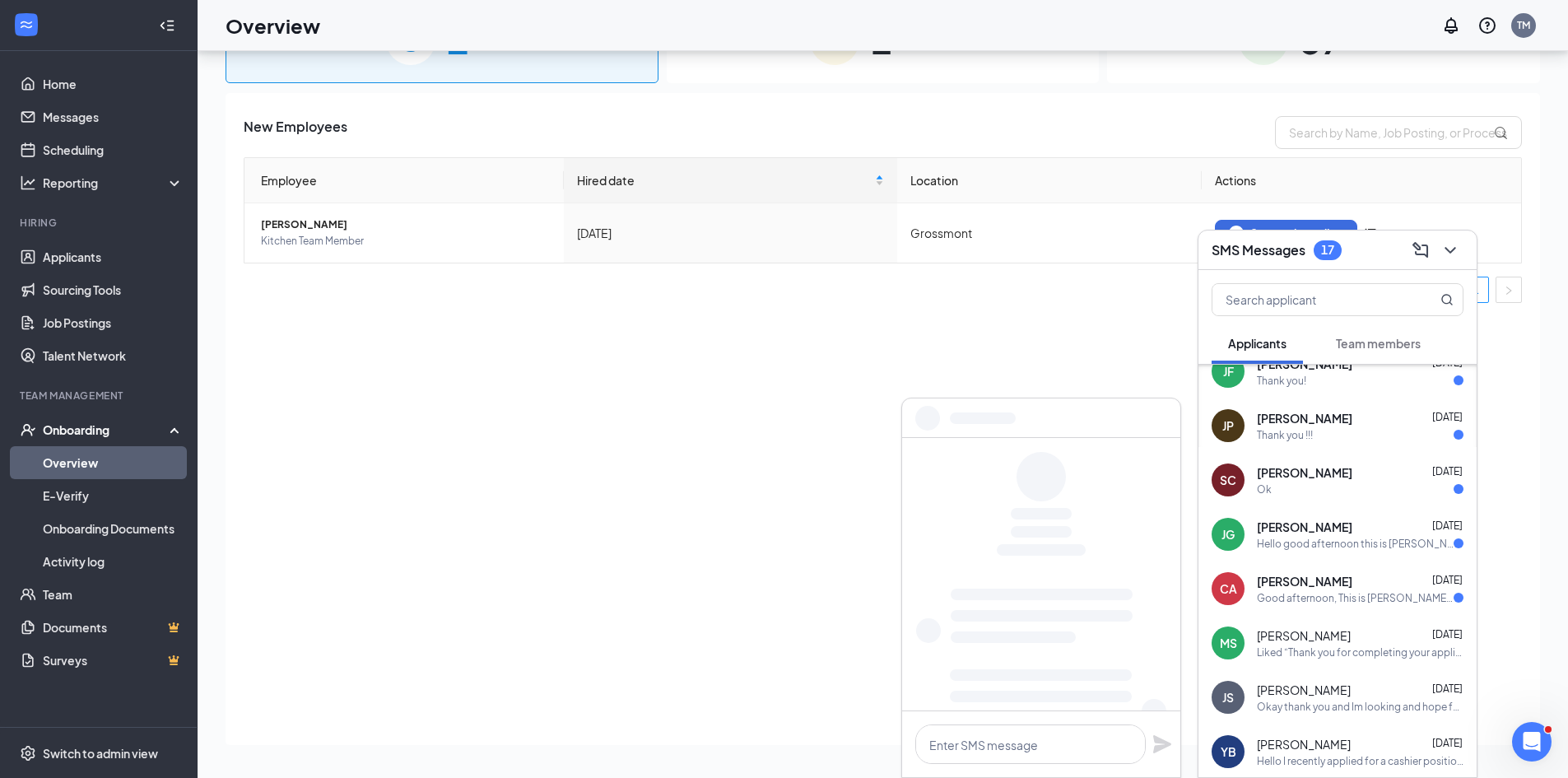
click at [1302, 534] on span "[PERSON_NAME]" at bounding box center [1305, 526] width 96 height 17
drag, startPoint x: 1278, startPoint y: 471, endPoint x: 1282, endPoint y: 430, distance: 41.2
click at [1278, 469] on span "[PERSON_NAME]" at bounding box center [1305, 472] width 96 height 17
click at [1283, 414] on span "[PERSON_NAME]" at bounding box center [1305, 417] width 96 height 17
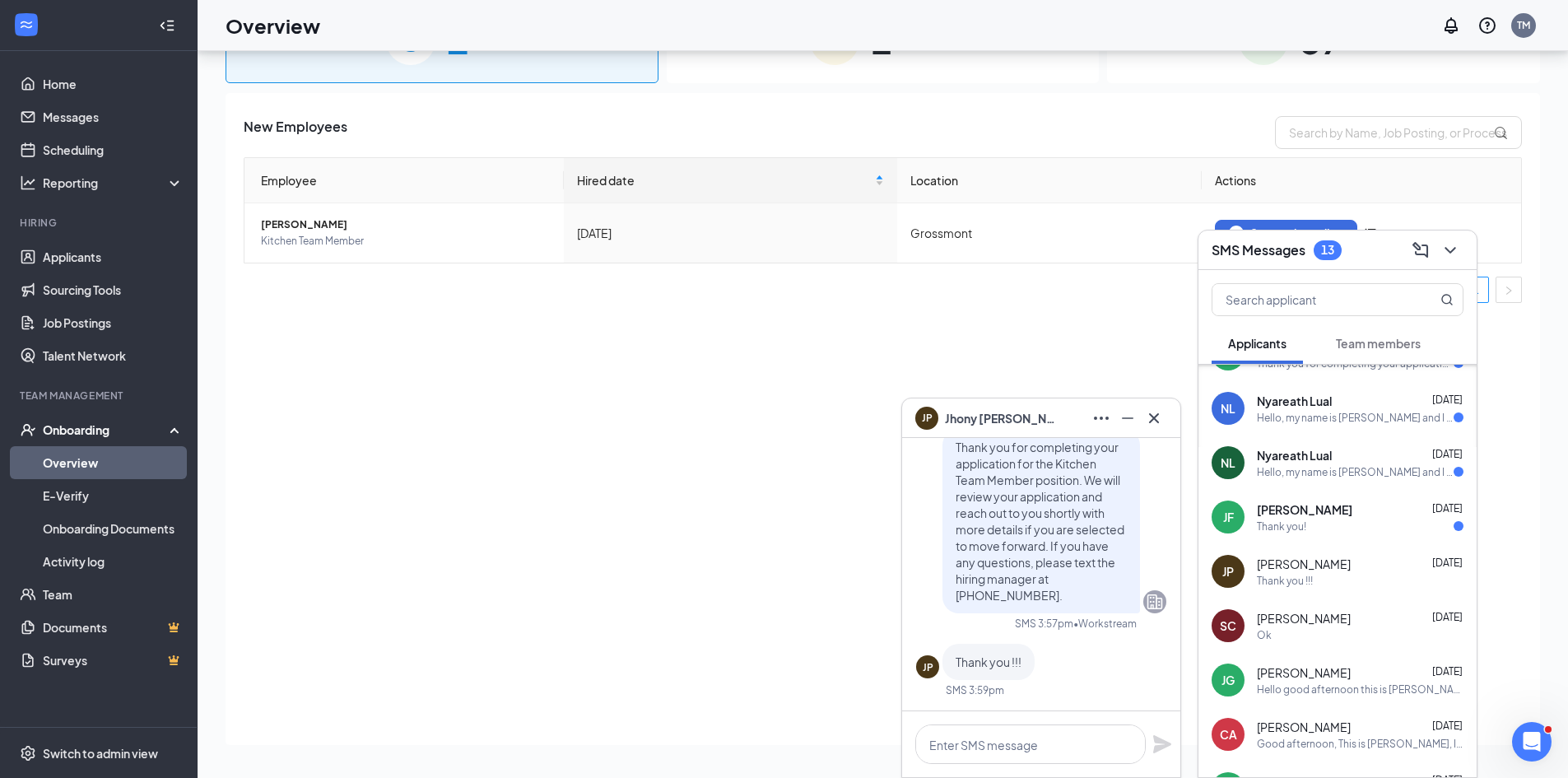
scroll to position [480, 0]
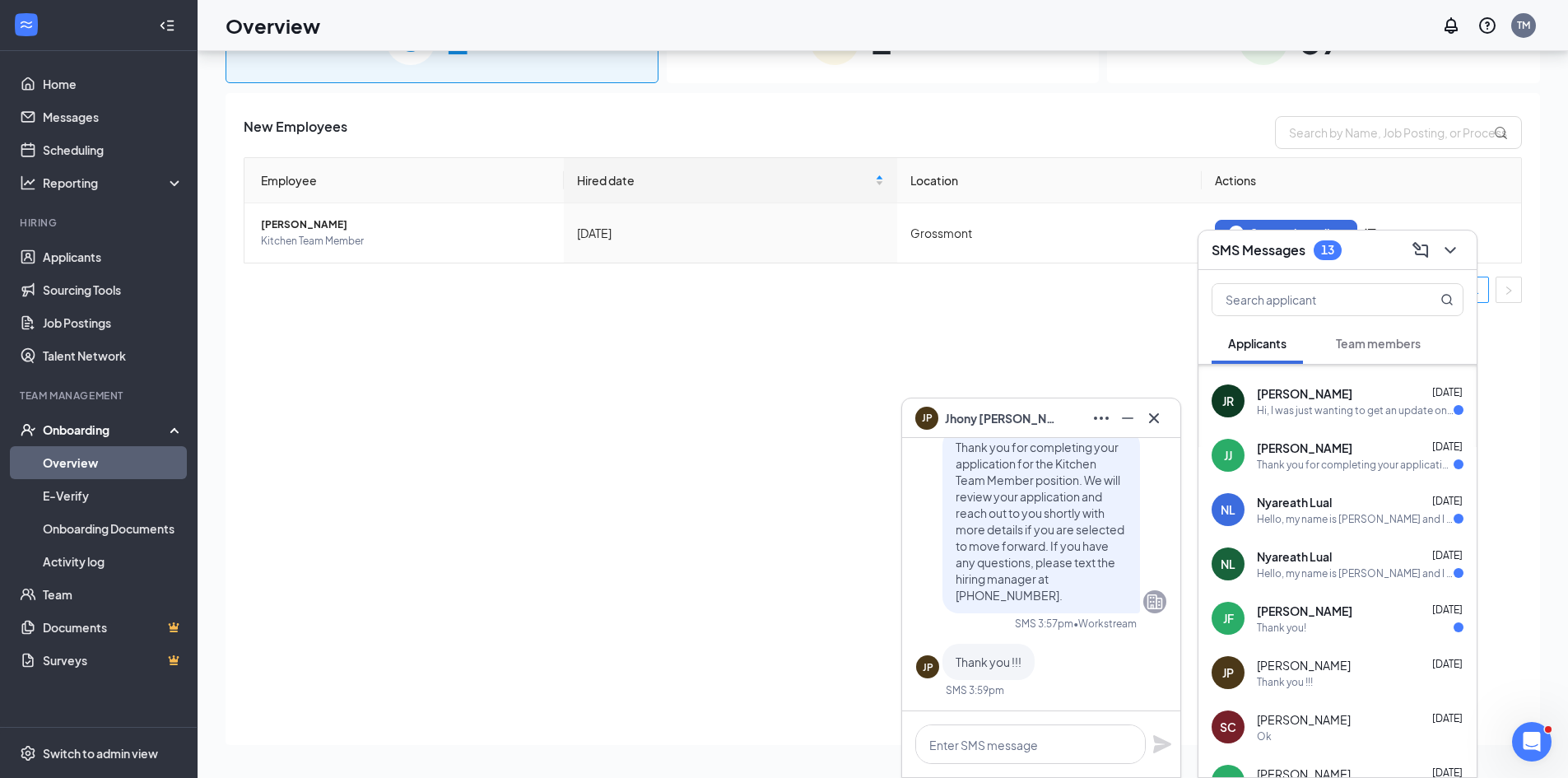
click at [1338, 611] on div "[PERSON_NAME] [DATE]" at bounding box center [1361, 610] width 207 height 17
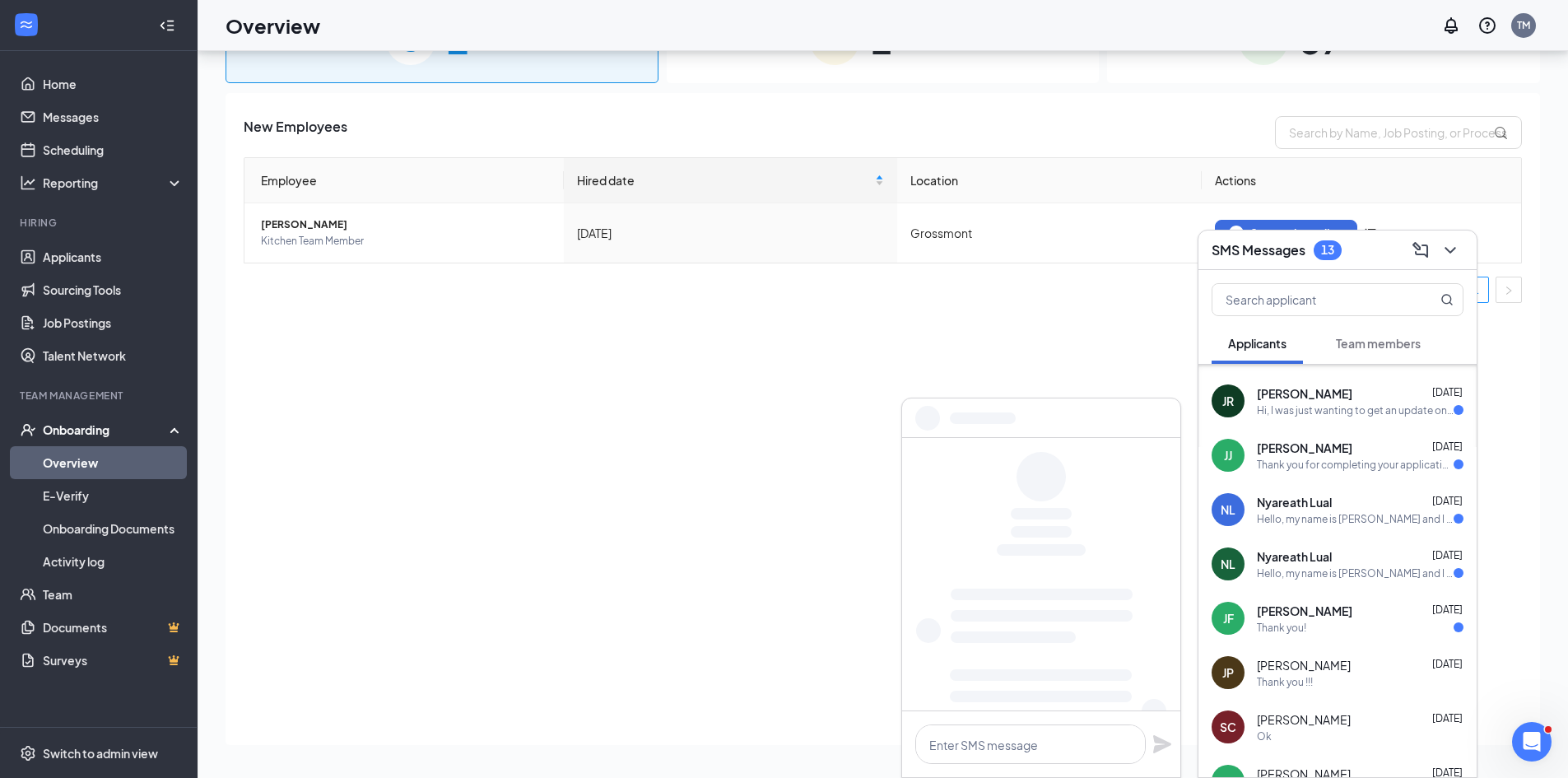
drag, startPoint x: 1324, startPoint y: 575, endPoint x: 1323, endPoint y: 554, distance: 21.0
click at [1324, 574] on div "Hello, my name is [PERSON_NAME] and I saw the now hiring sign at this [DEMOGRAP…" at bounding box center [1356, 573] width 197 height 14
drag, startPoint x: 1318, startPoint y: 512, endPoint x: 1317, endPoint y: 500, distance: 12.0
click at [1318, 509] on div "Nyareath [PERSON_NAME] [DATE] Hello, my name is [PERSON_NAME] and I saw the now…" at bounding box center [1361, 509] width 207 height 32
drag, startPoint x: 1309, startPoint y: 449, endPoint x: 1309, endPoint y: 436, distance: 13.0
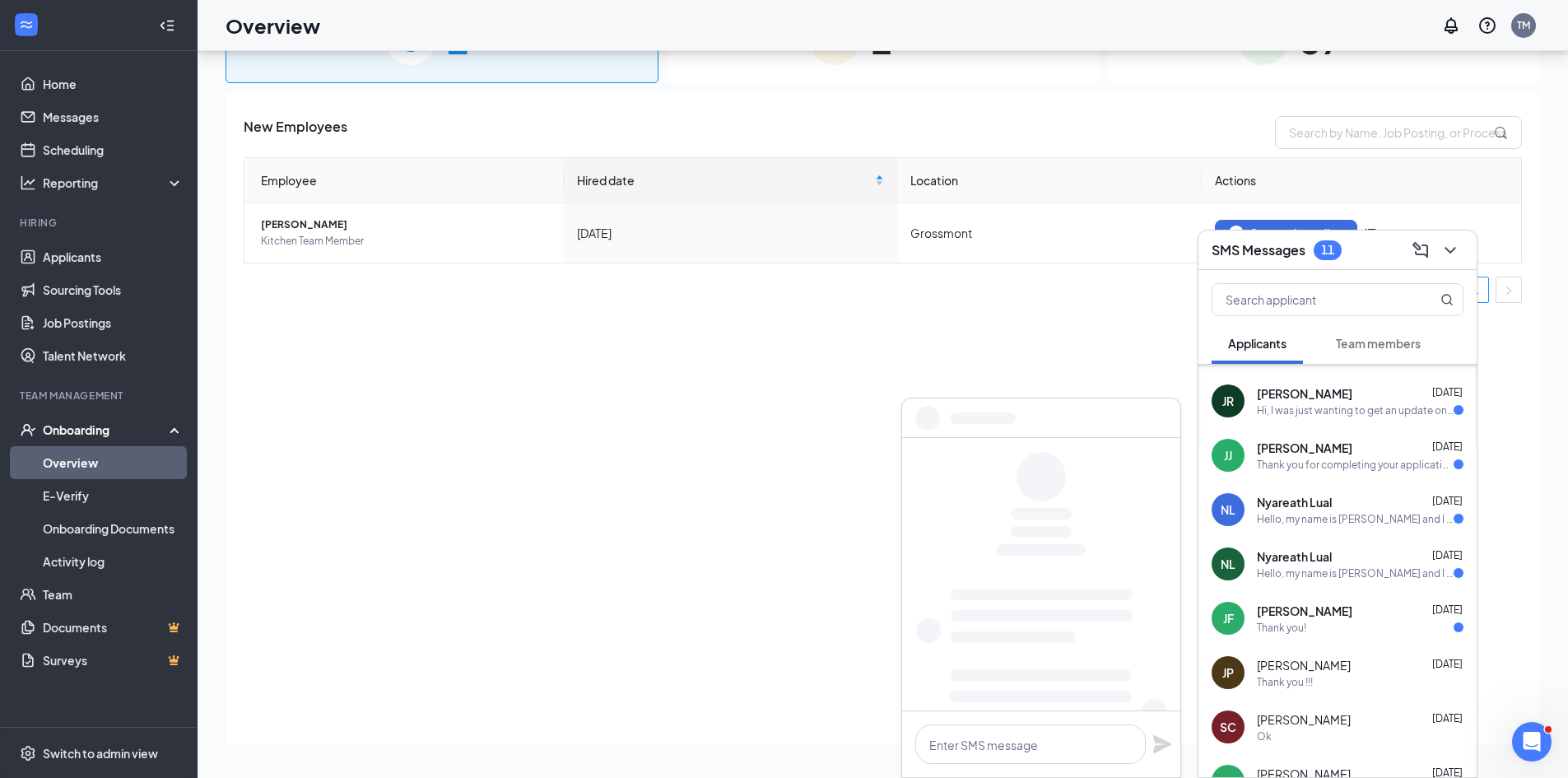
click at [1309, 447] on span "[PERSON_NAME]" at bounding box center [1305, 448] width 96 height 17
click at [1308, 405] on div "Hi, I was just wanting to get an update on my job application I submitted a few…" at bounding box center [1356, 410] width 197 height 14
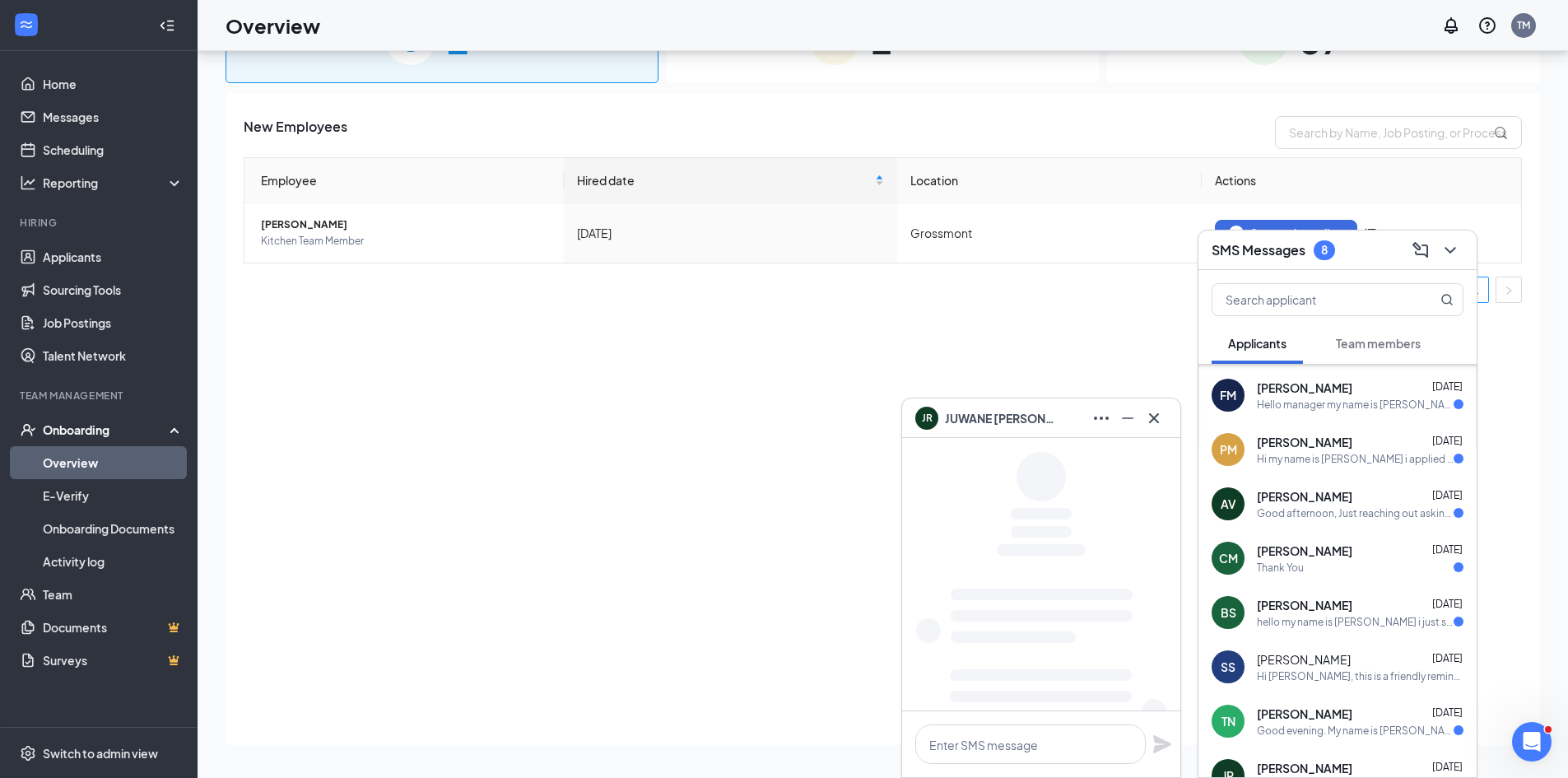
scroll to position [69, 0]
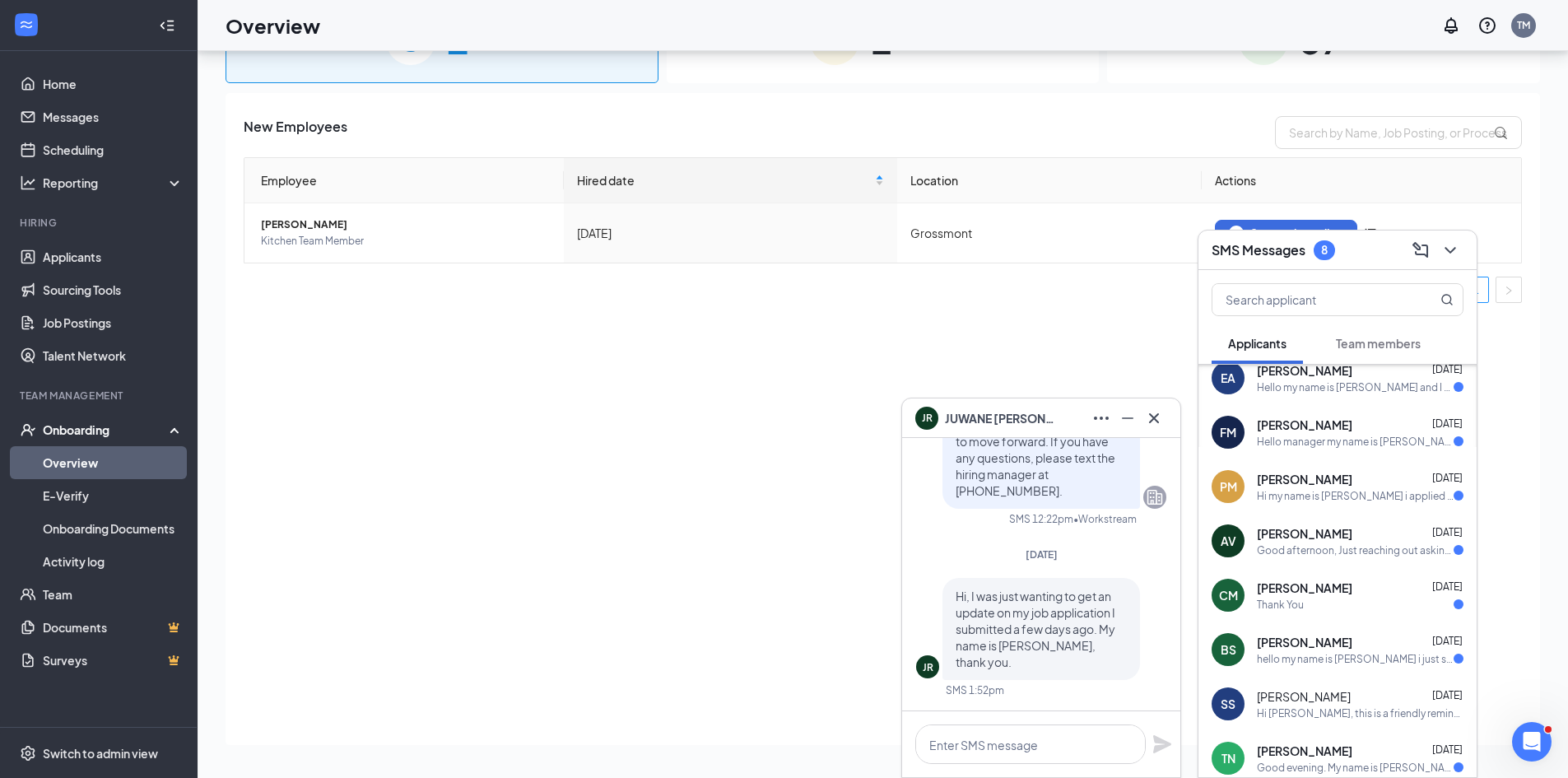
click at [1345, 749] on div "[PERSON_NAME] [DATE]" at bounding box center [1361, 750] width 207 height 17
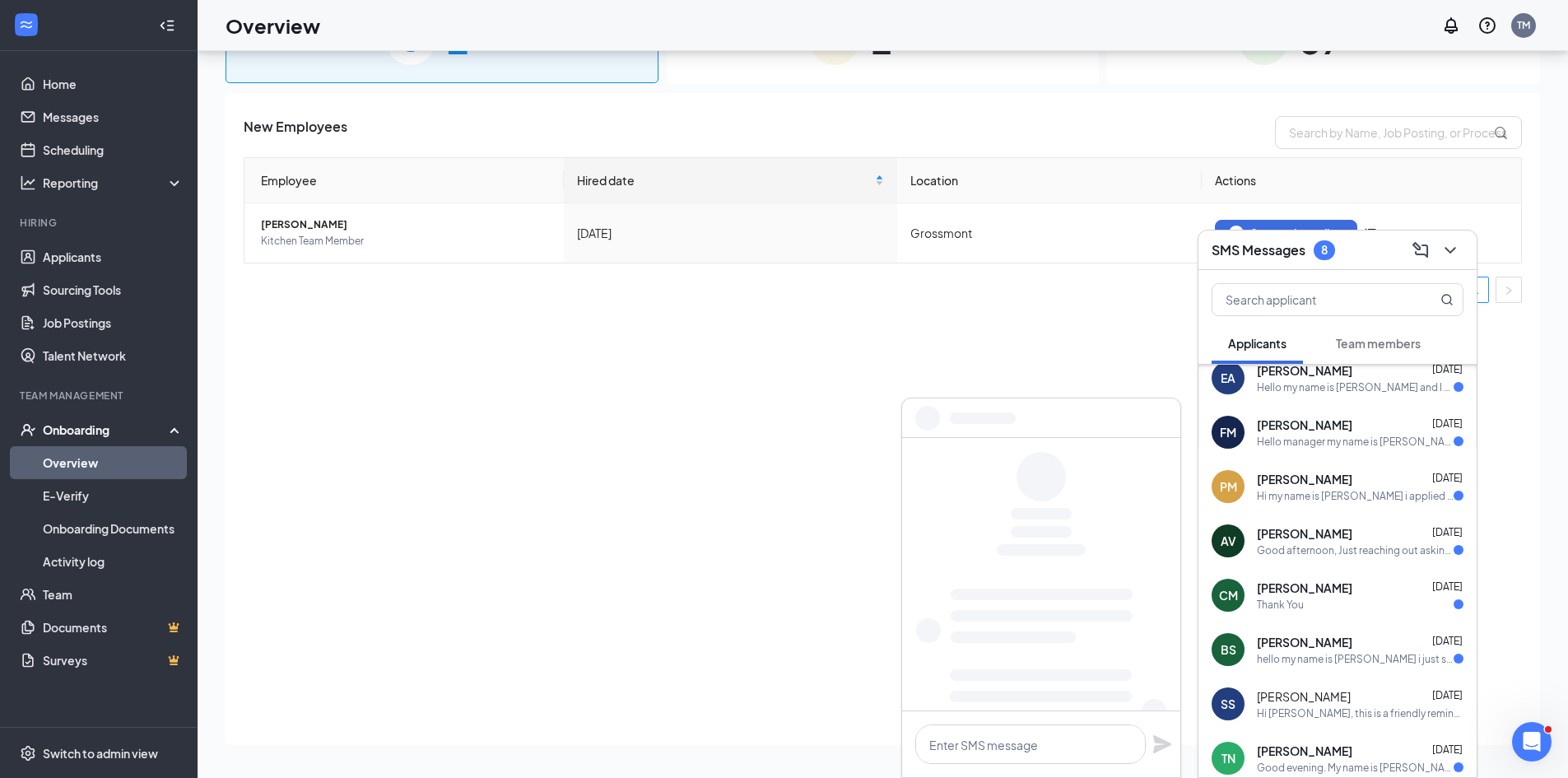
click at [1307, 650] on div "[PERSON_NAME] [DATE] hello my name is [PERSON_NAME] i just submitted a applicat…" at bounding box center [1361, 649] width 207 height 32
click at [1298, 572] on div "CM [PERSON_NAME] [DATE] Thank You" at bounding box center [1338, 595] width 278 height 54
click at [1296, 531] on span "[PERSON_NAME]" at bounding box center [1305, 533] width 96 height 17
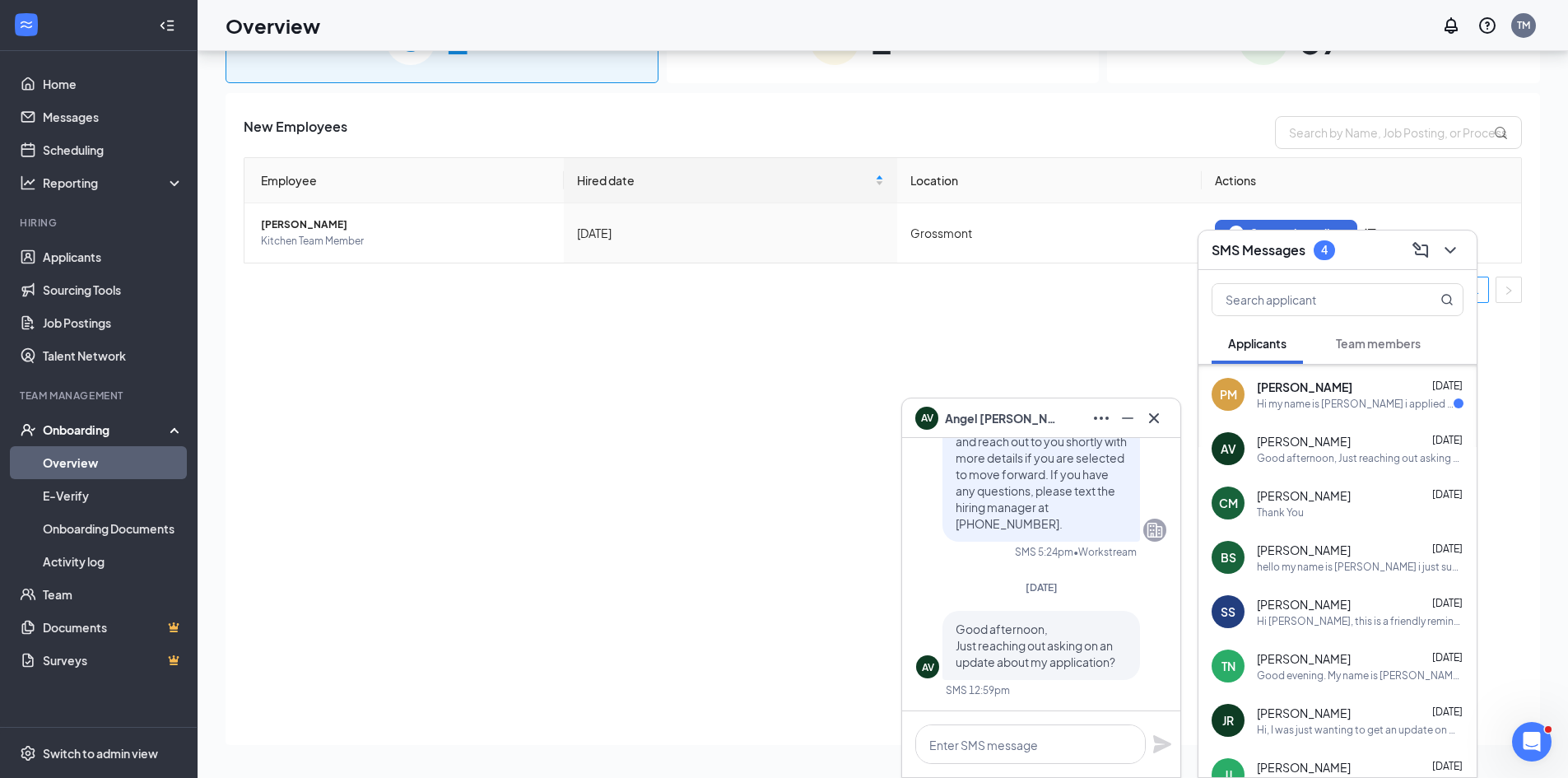
scroll to position [233, 0]
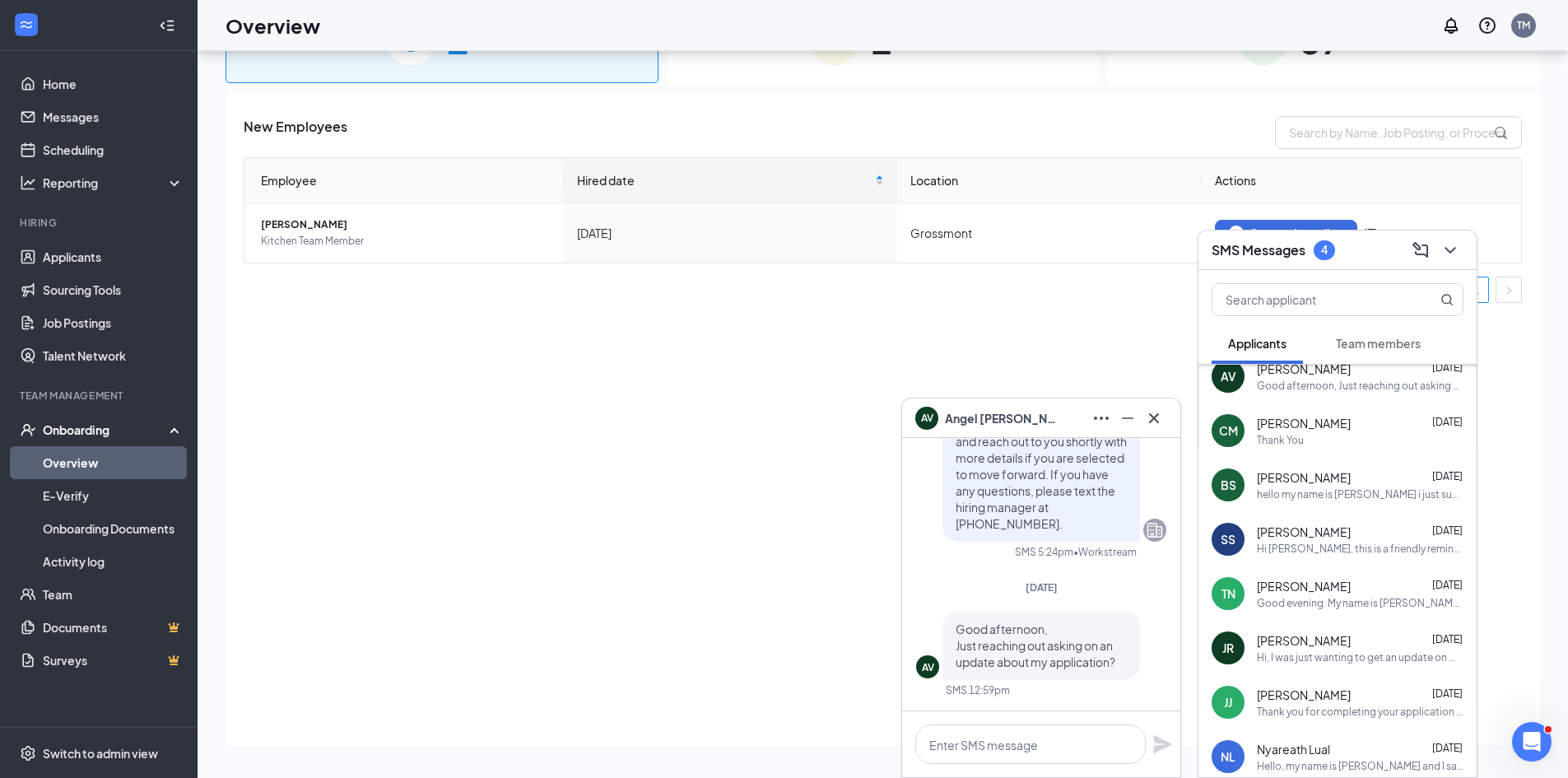
click at [1331, 607] on div "Good evening. My name is [PERSON_NAME] and I recently submitted an application …" at bounding box center [1361, 602] width 207 height 14
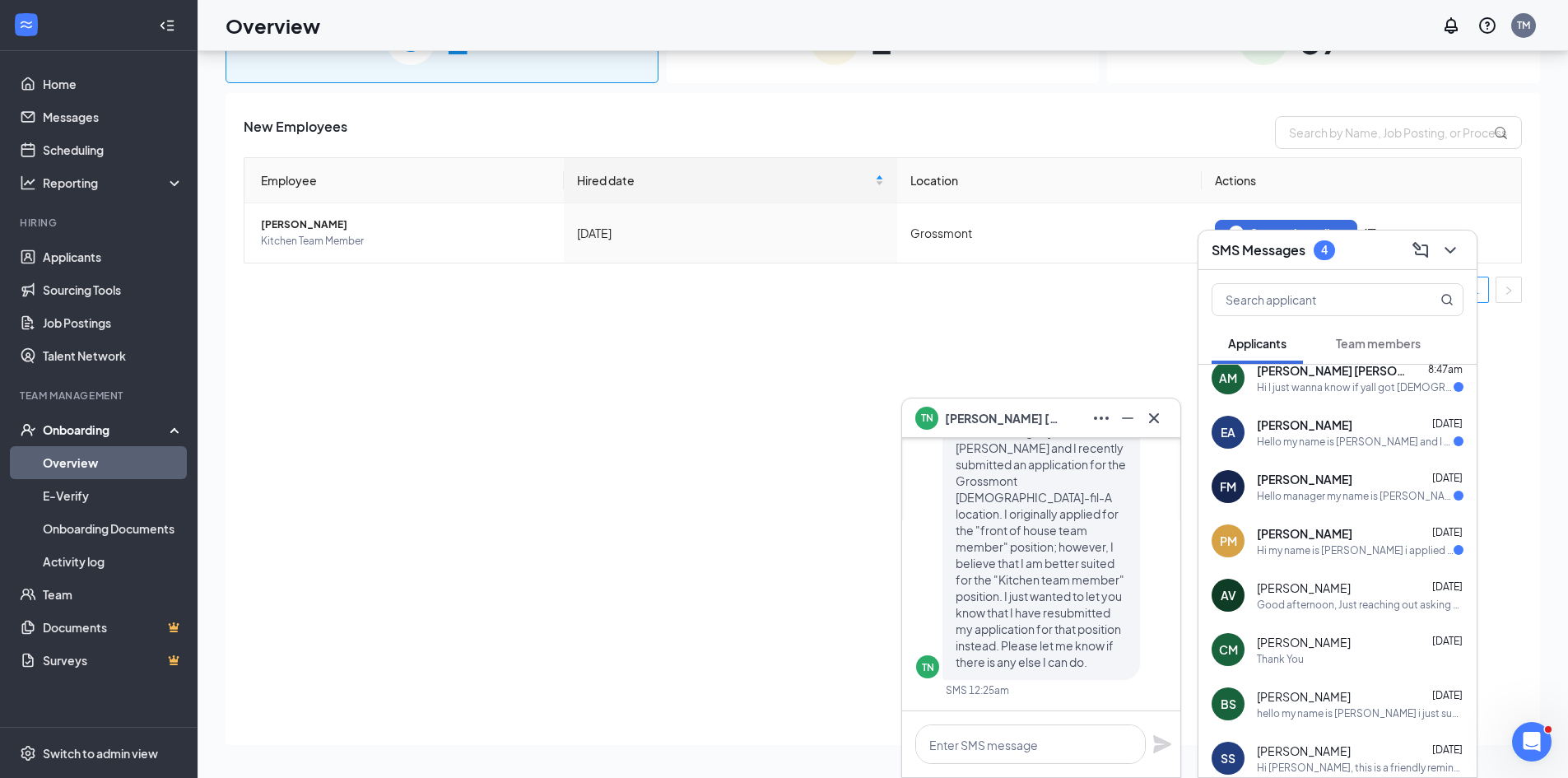
scroll to position [0, 0]
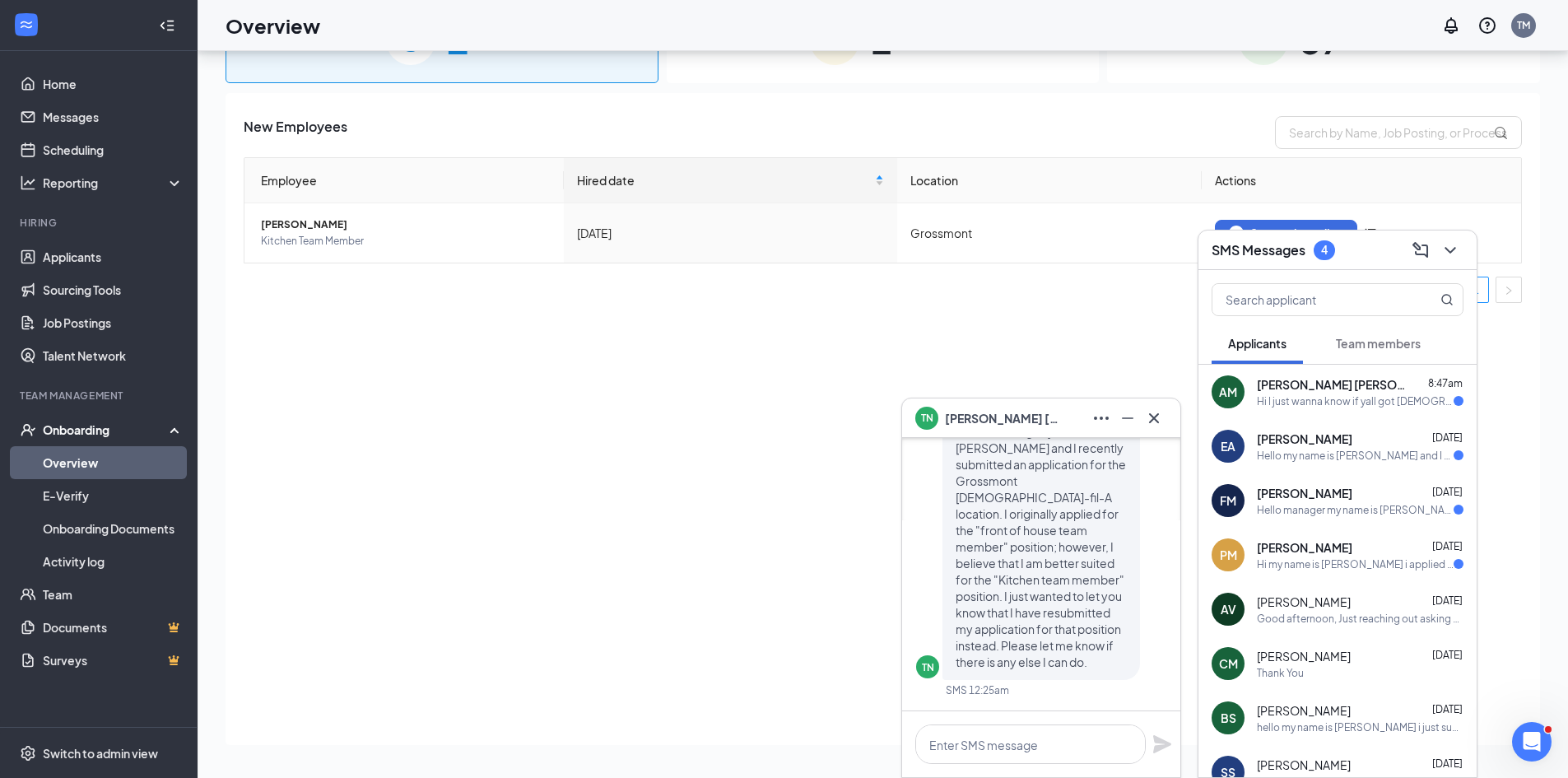
drag, startPoint x: 1321, startPoint y: 563, endPoint x: 1310, endPoint y: 531, distance: 33.8
click at [1321, 561] on div "Hi my name is [PERSON_NAME] i applied for the front of house position have you …" at bounding box center [1356, 564] width 197 height 14
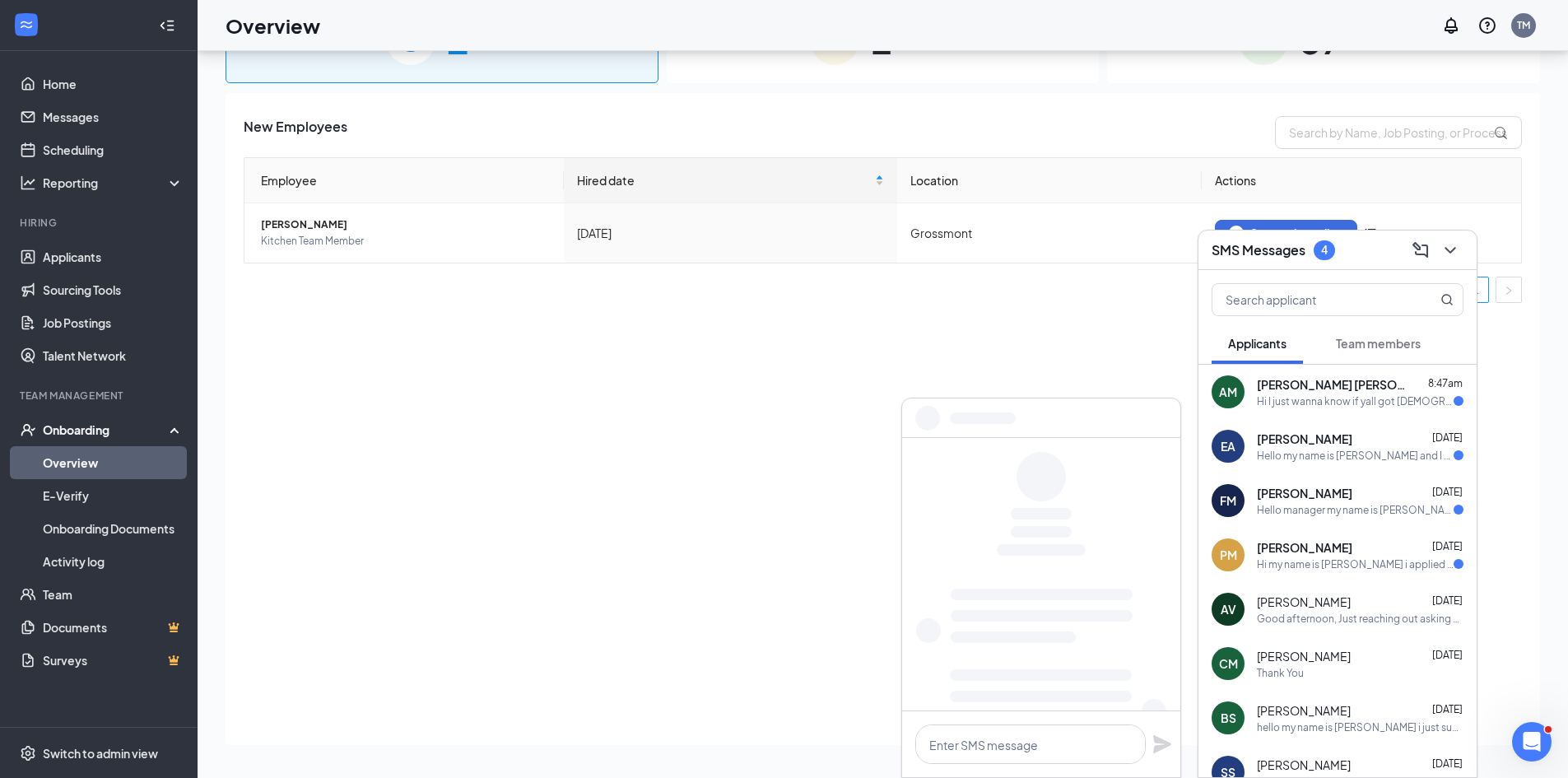
drag, startPoint x: 1299, startPoint y: 494, endPoint x: 1290, endPoint y: 461, distance: 34.2
click at [1298, 490] on span "[PERSON_NAME]" at bounding box center [1305, 493] width 96 height 17
click at [1287, 449] on div "Hello my name is [PERSON_NAME] and I was wondering if there has been any update…" at bounding box center [1356, 455] width 197 height 14
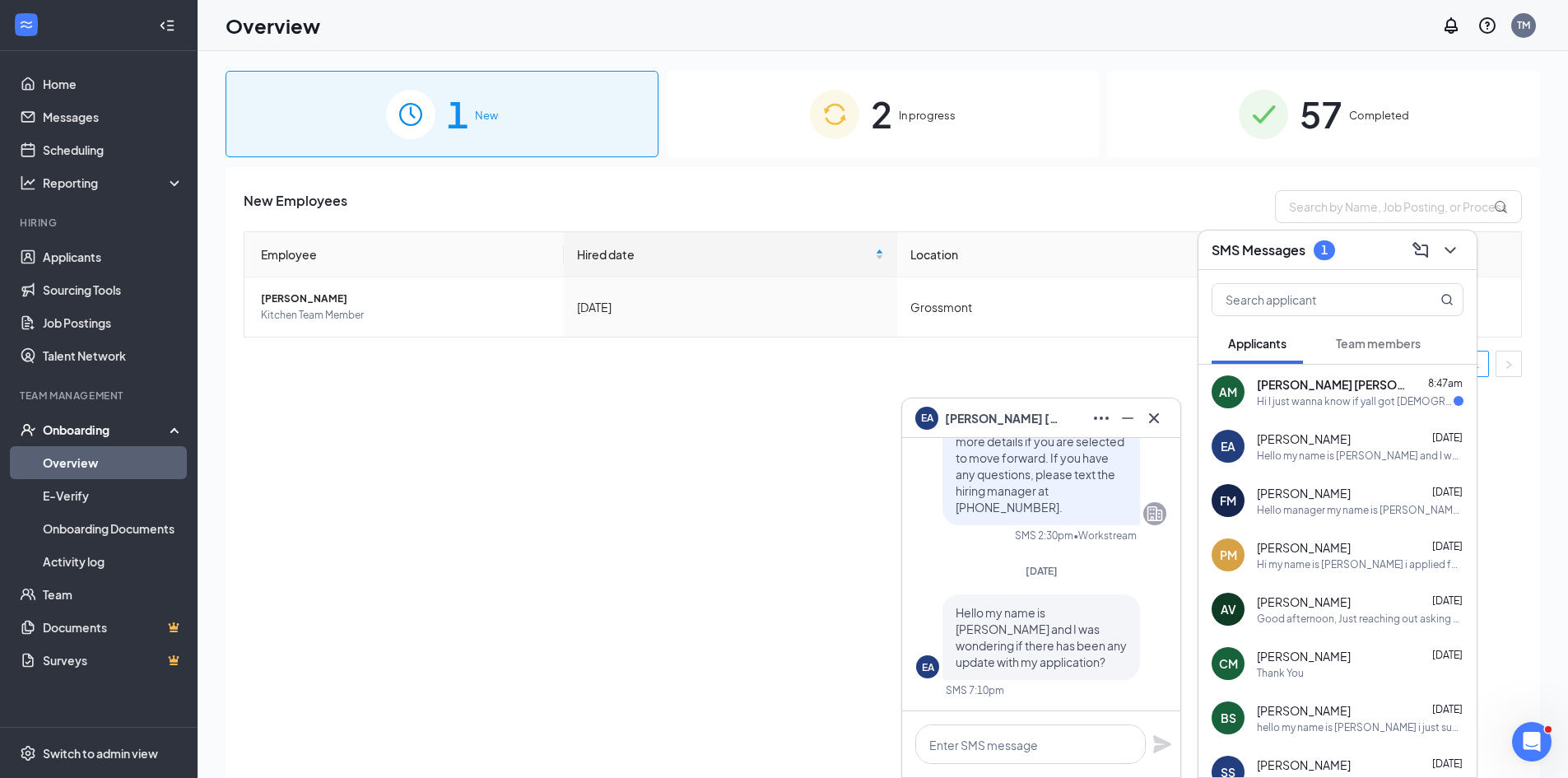
click at [1312, 392] on span "[PERSON_NAME] [PERSON_NAME]" at bounding box center [1331, 384] width 148 height 17
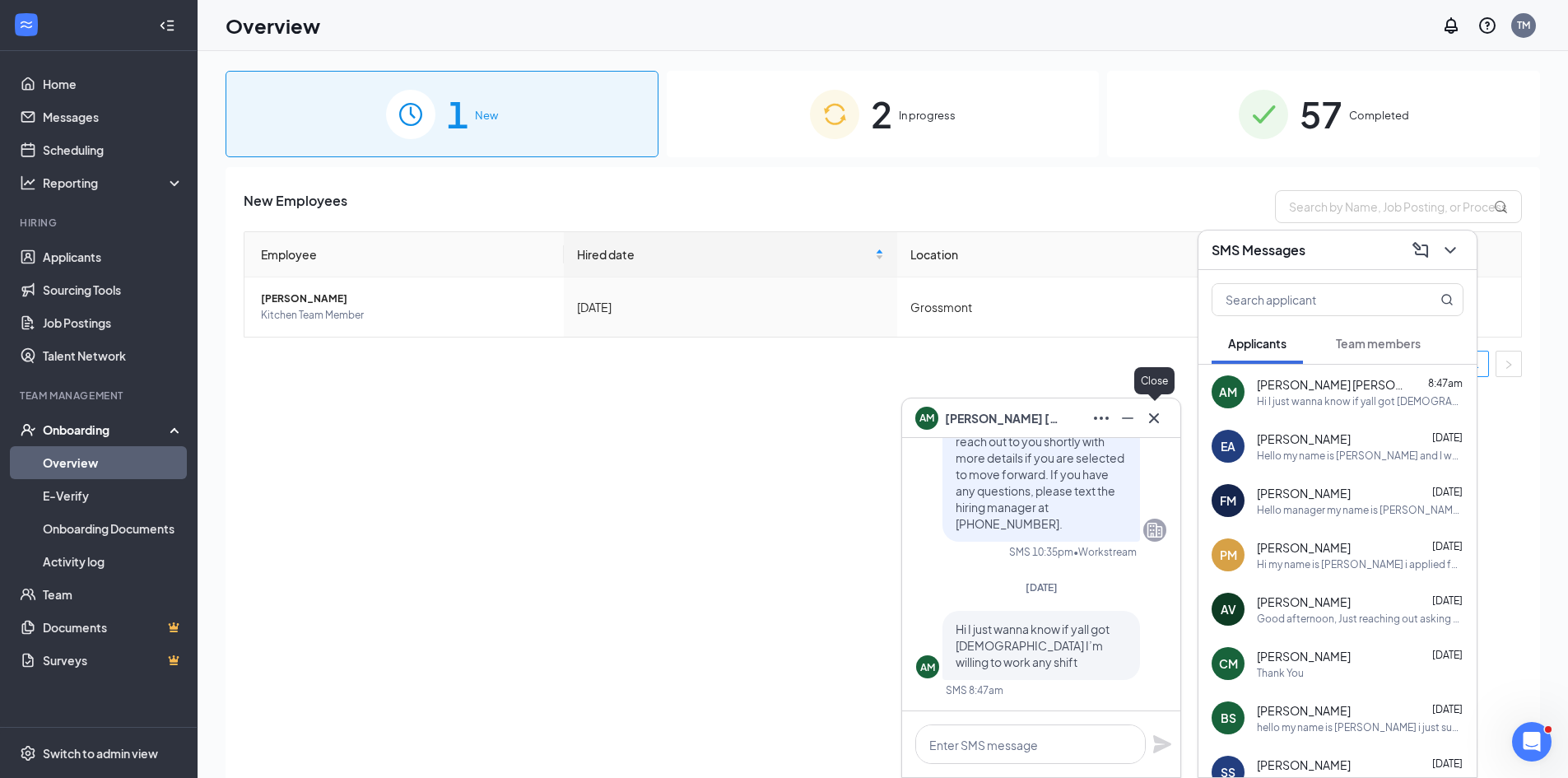
click at [1153, 414] on icon "Cross" at bounding box center [1154, 418] width 20 height 20
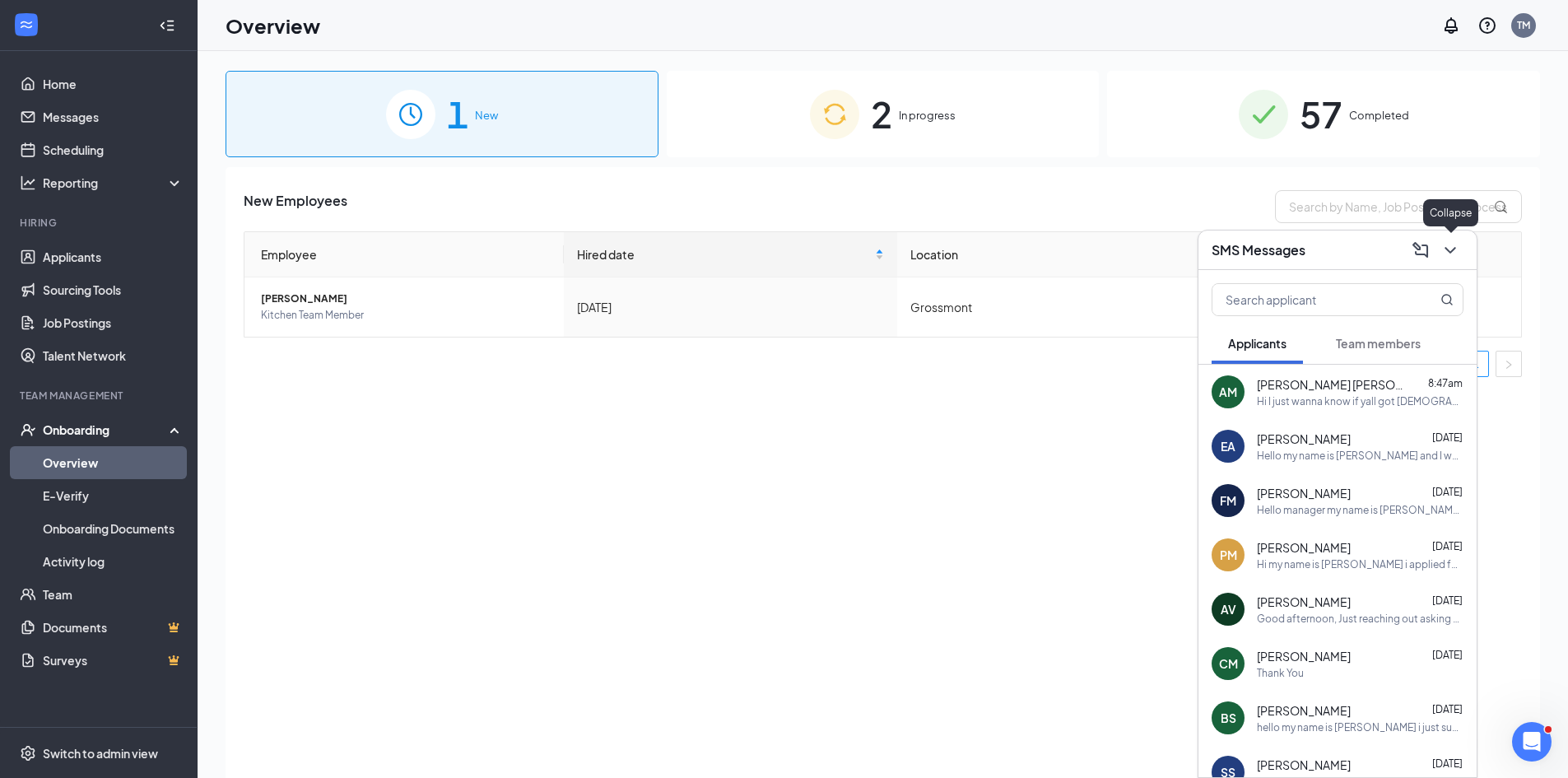
click at [1450, 245] on icon "ChevronDown" at bounding box center [1451, 249] width 20 height 20
